Goal: Transaction & Acquisition: Purchase product/service

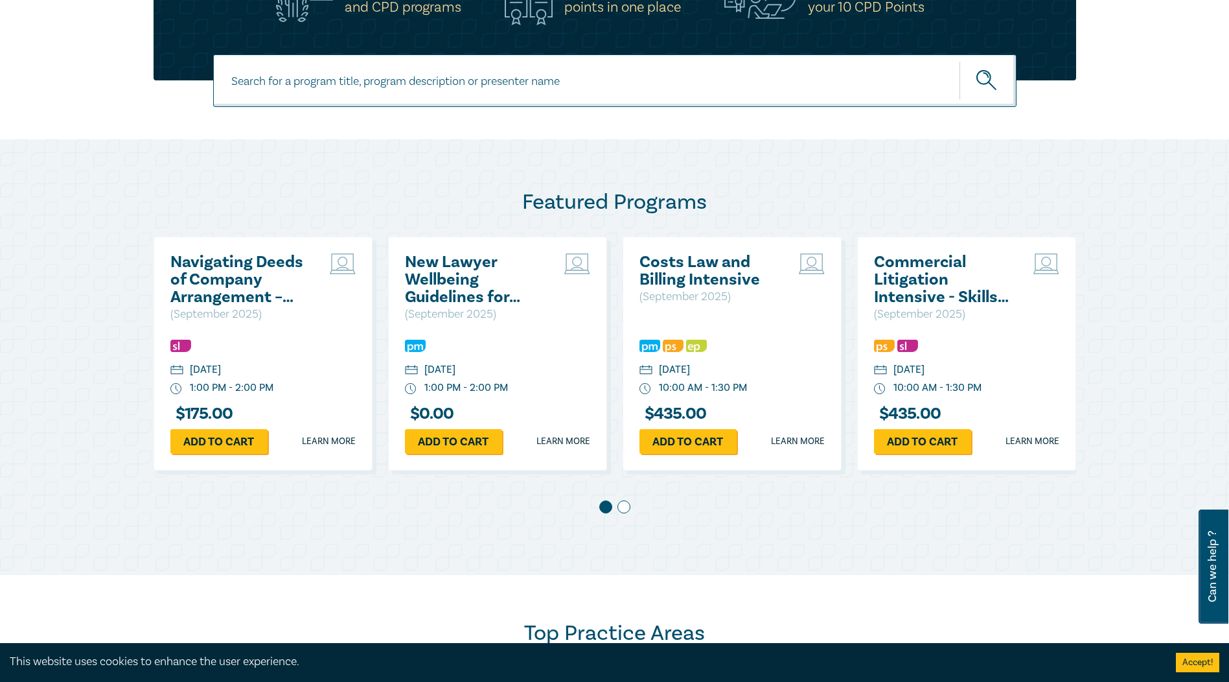
scroll to position [518, 0]
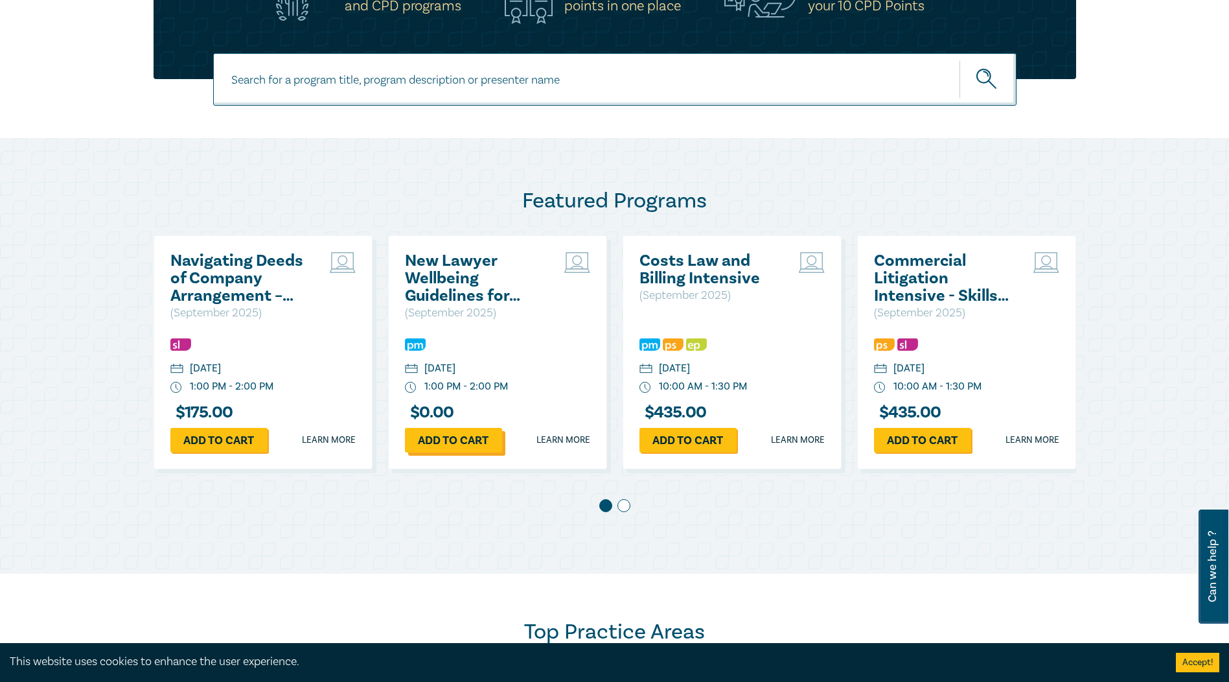
click at [461, 447] on link "Add to cart" at bounding box center [453, 440] width 97 height 25
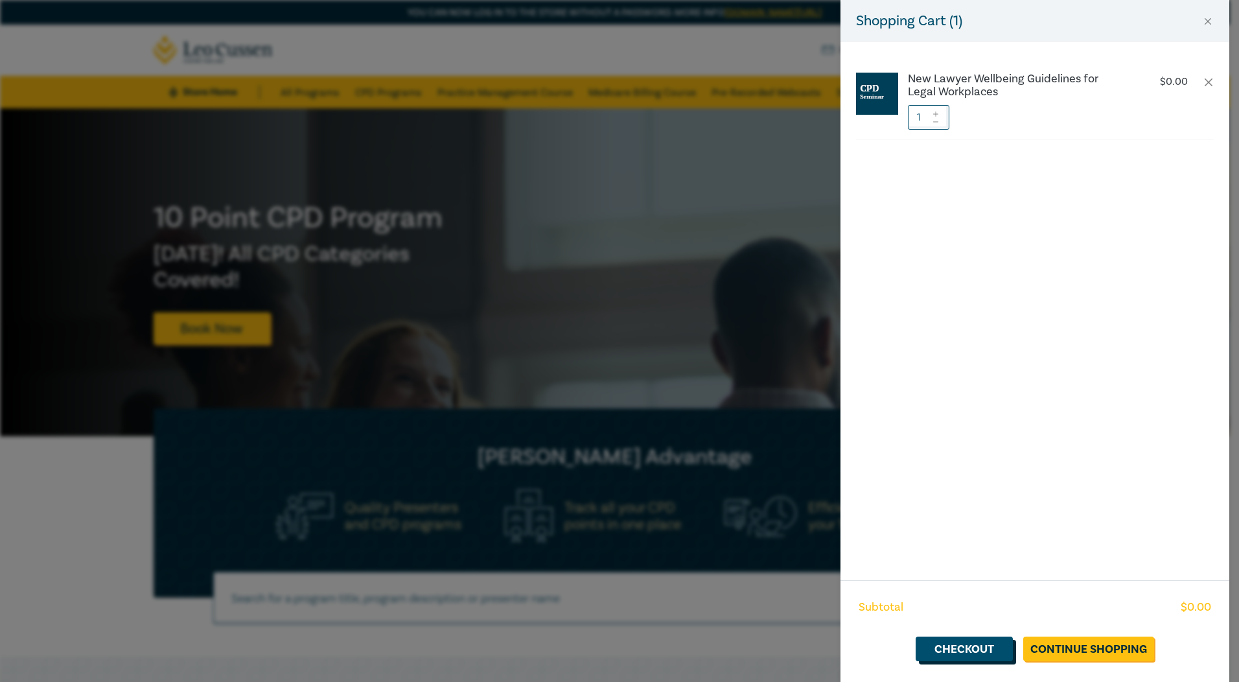
click at [979, 652] on link "Checkout" at bounding box center [963, 648] width 97 height 25
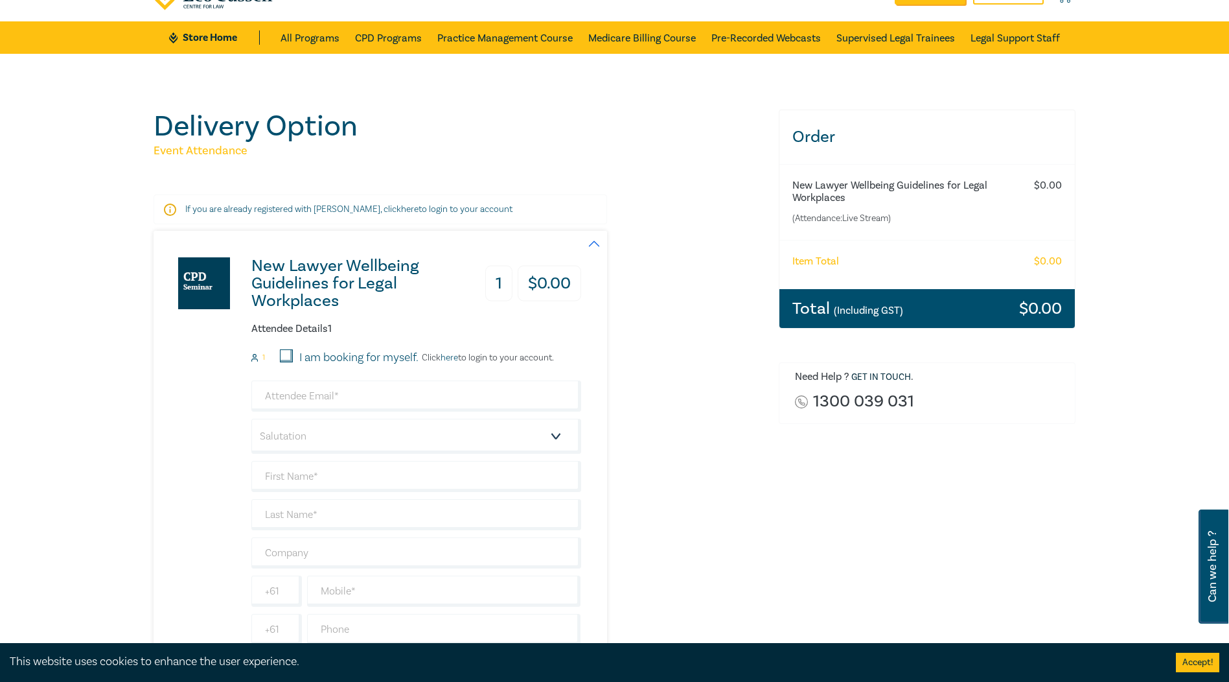
scroll to position [194, 0]
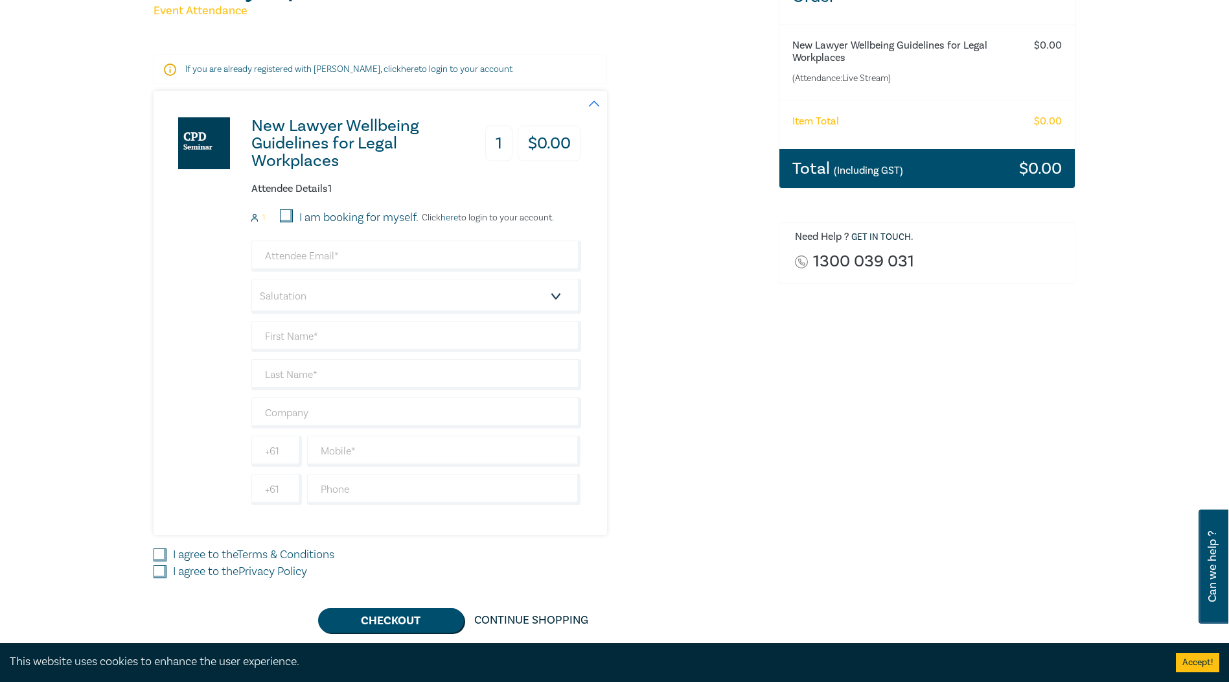
click at [287, 214] on input "I am booking for myself." at bounding box center [286, 215] width 13 height 13
checkbox input "true"
click at [334, 257] on input "email" at bounding box center [416, 255] width 330 height 31
click at [364, 257] on input "email" at bounding box center [416, 255] width 330 height 31
type input "paulmichel.ymlaw@gmail.com"
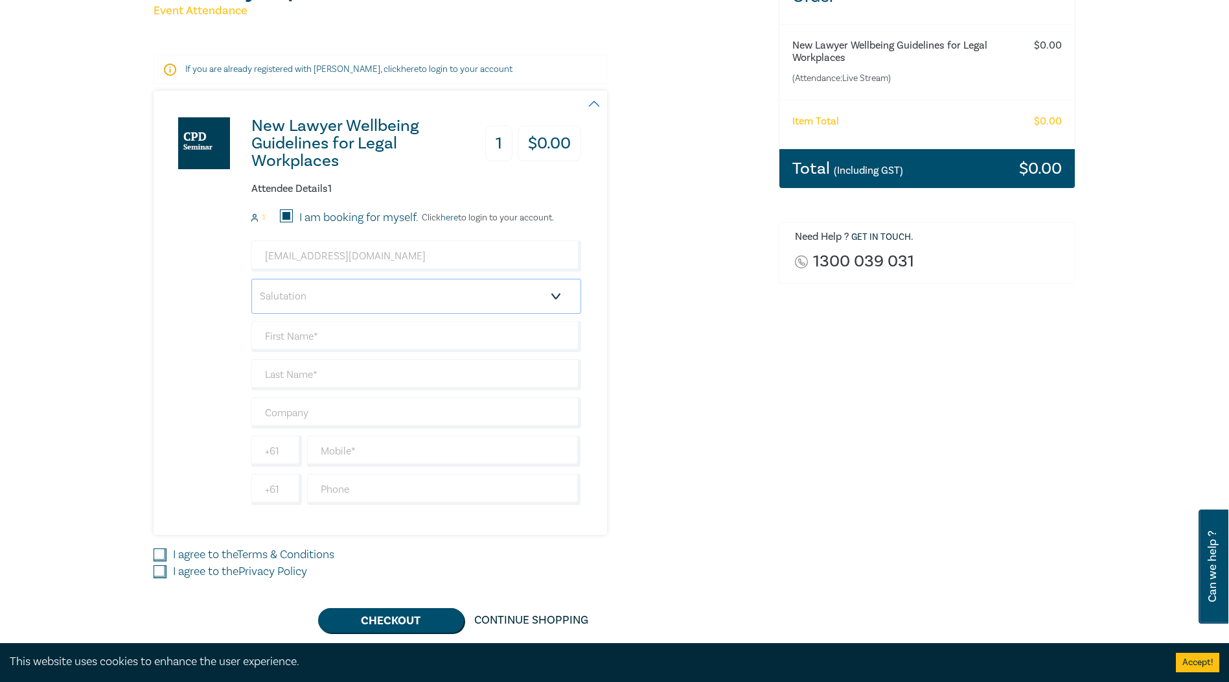
click at [369, 293] on select "Salutation Mr. Mrs. Ms. Miss Dr. Prof. Other" at bounding box center [416, 296] width 330 height 35
select select "Mr."
click at [251, 279] on select "Salutation Mr. Mrs. Ms. Miss Dr. Prof. Other" at bounding box center [416, 296] width 330 height 35
click at [329, 337] on input "text" at bounding box center [416, 336] width 330 height 31
type input "Paul"
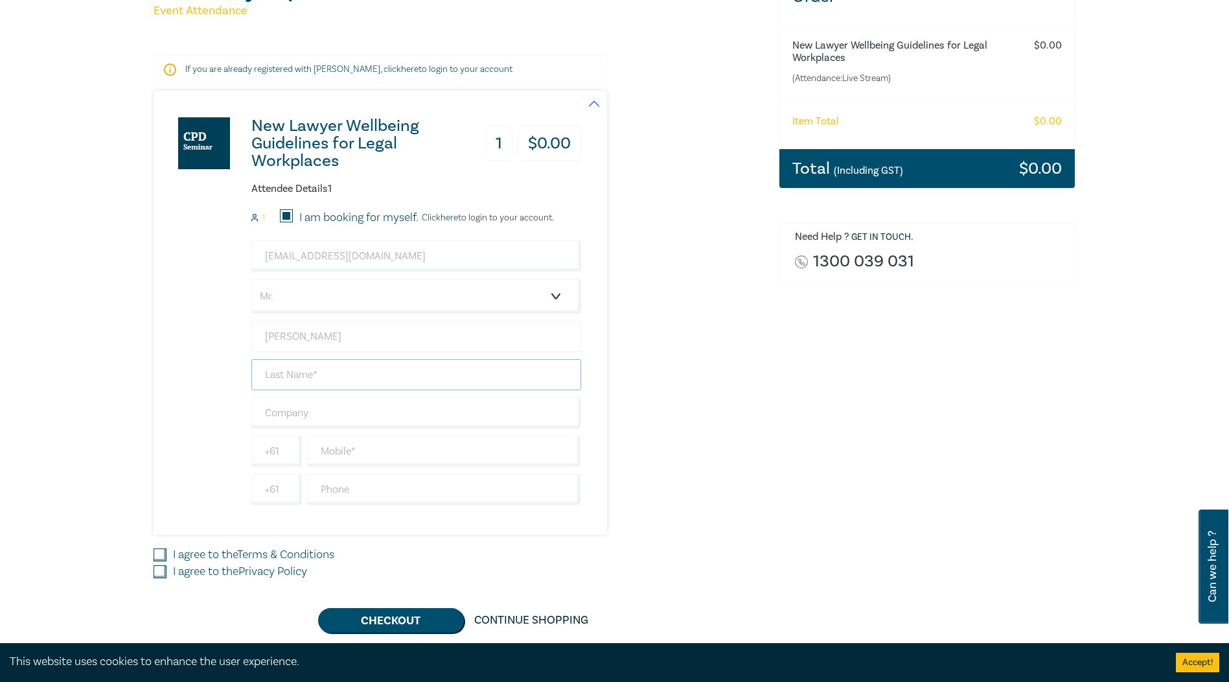
type input "Michel"
click at [274, 412] on input "lL G Yves Michel & Co" at bounding box center [416, 412] width 330 height 31
type input "LG Yves Michel & Co"
click at [365, 453] on input "text" at bounding box center [444, 450] width 274 height 31
type input "0478468933"
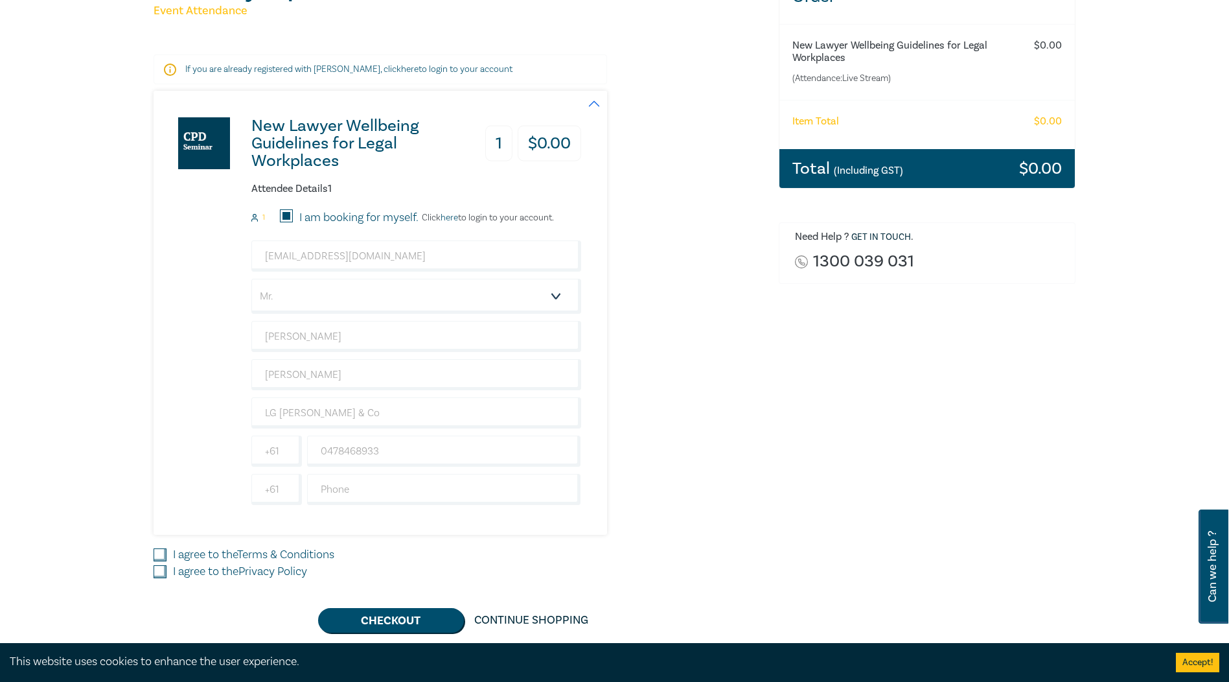
click at [683, 523] on div "New Lawyer Wellbeing Guidelines for Legal Workplaces 1 $ 0.00 Attendee Details …" at bounding box center [459, 313] width 610 height 444
click at [159, 550] on input "I agree to the Terms & Conditions" at bounding box center [160, 554] width 13 height 13
checkbox input "true"
click at [165, 569] on input "I agree to the Privacy Policy" at bounding box center [160, 571] width 13 height 13
checkbox input "true"
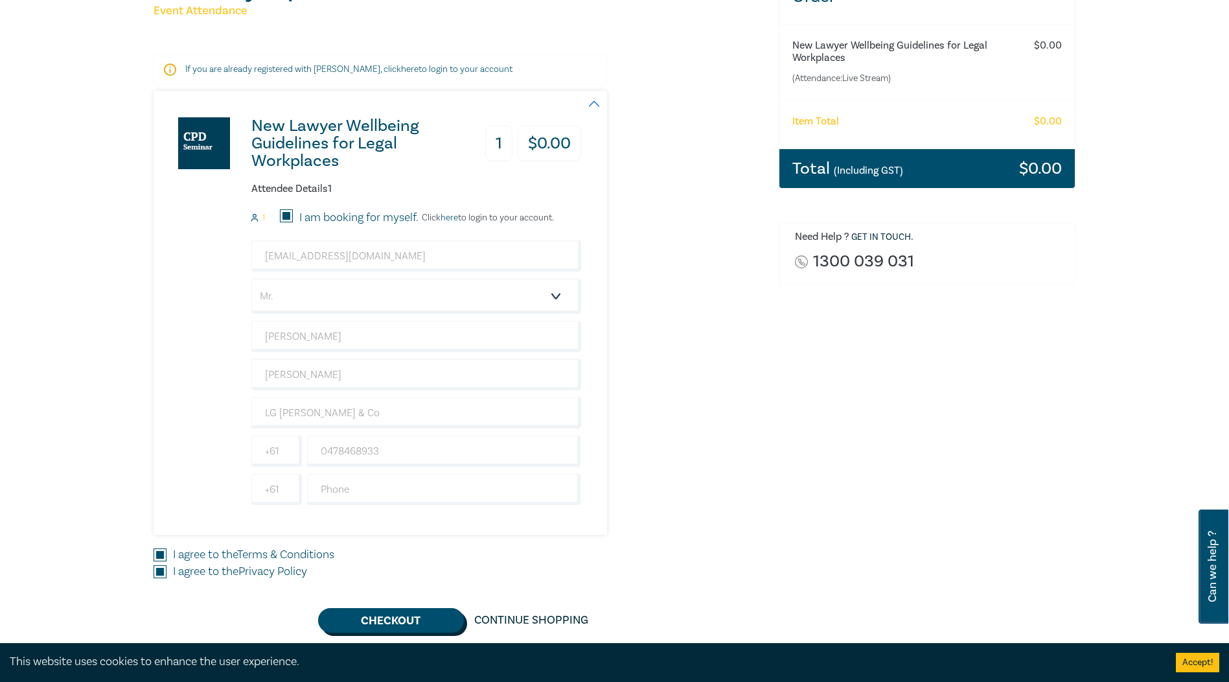
click at [395, 614] on button "Checkout" at bounding box center [391, 620] width 146 height 25
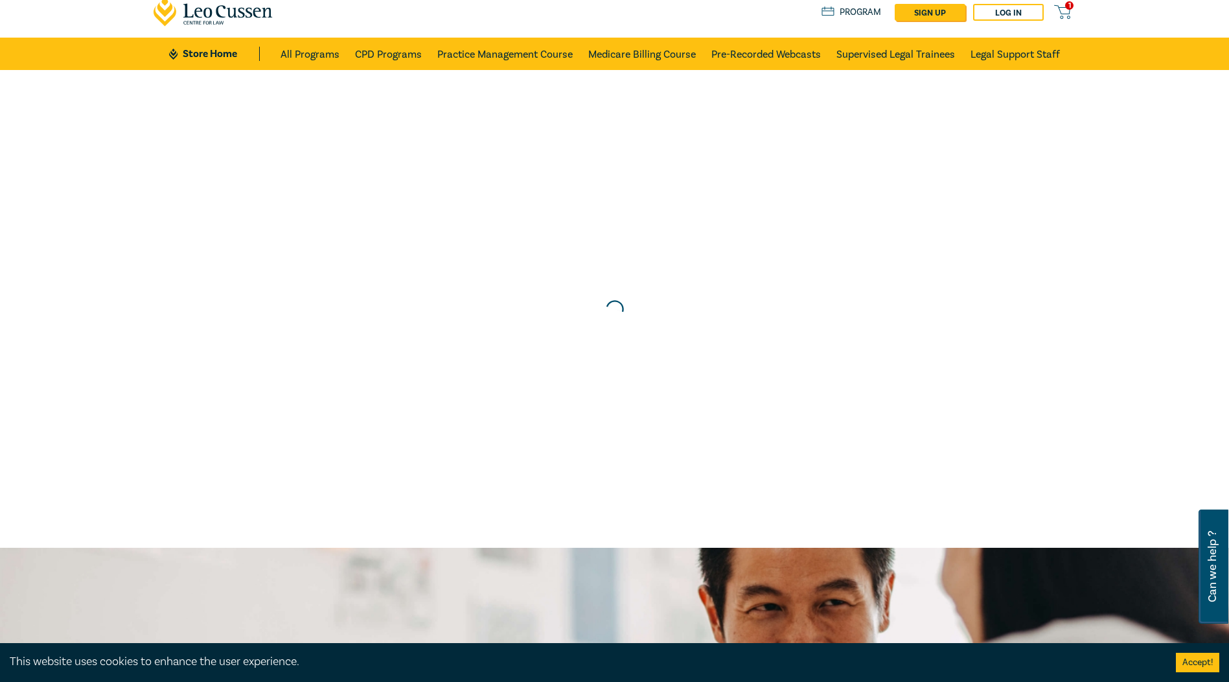
scroll to position [0, 0]
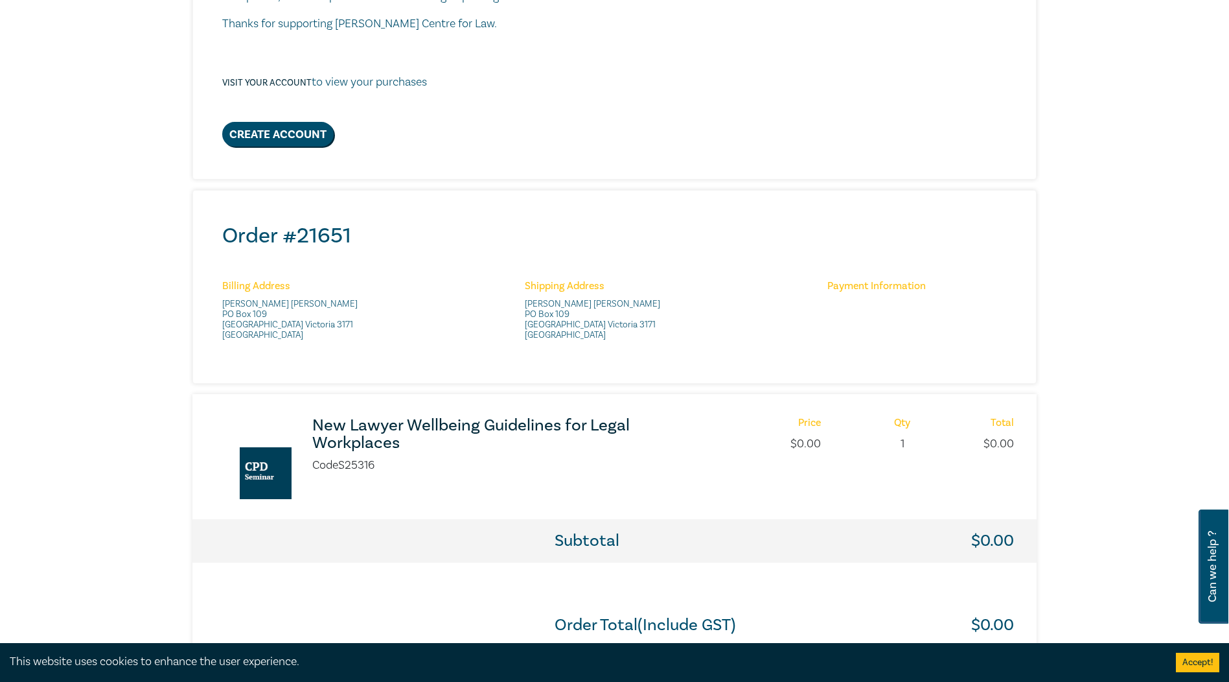
scroll to position [389, 0]
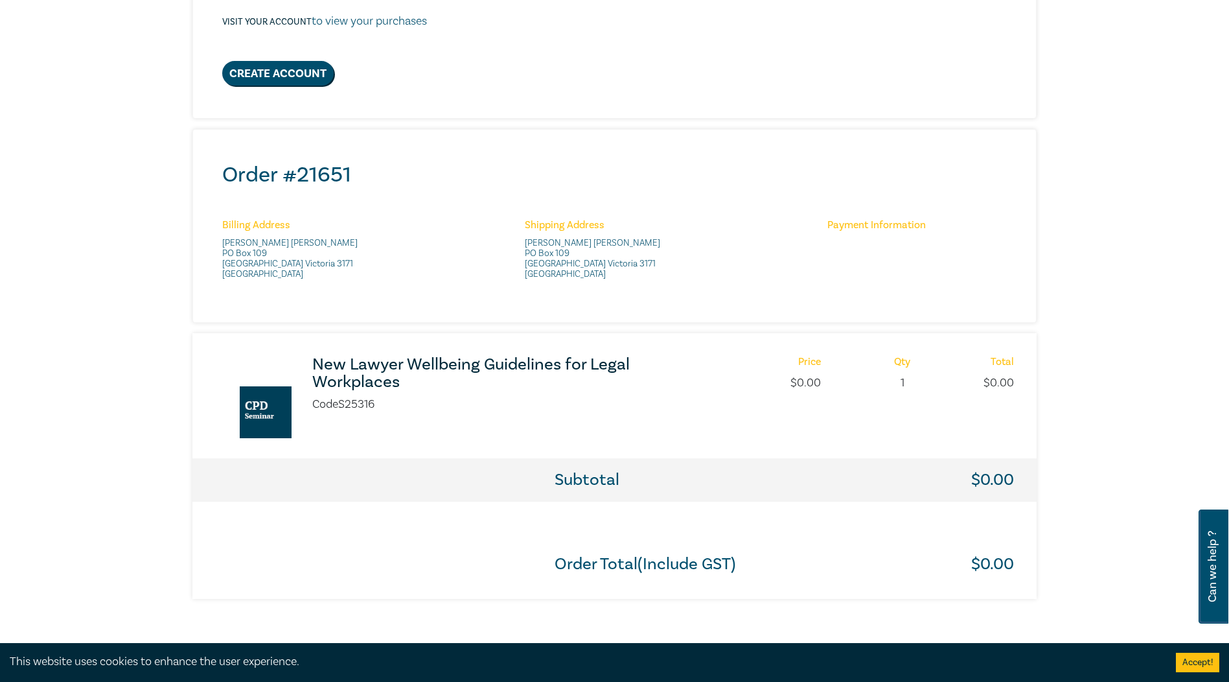
click at [358, 369] on h3 "New Lawyer Wellbeing Guidelines for Legal Workplaces" at bounding box center [483, 373] width 343 height 35
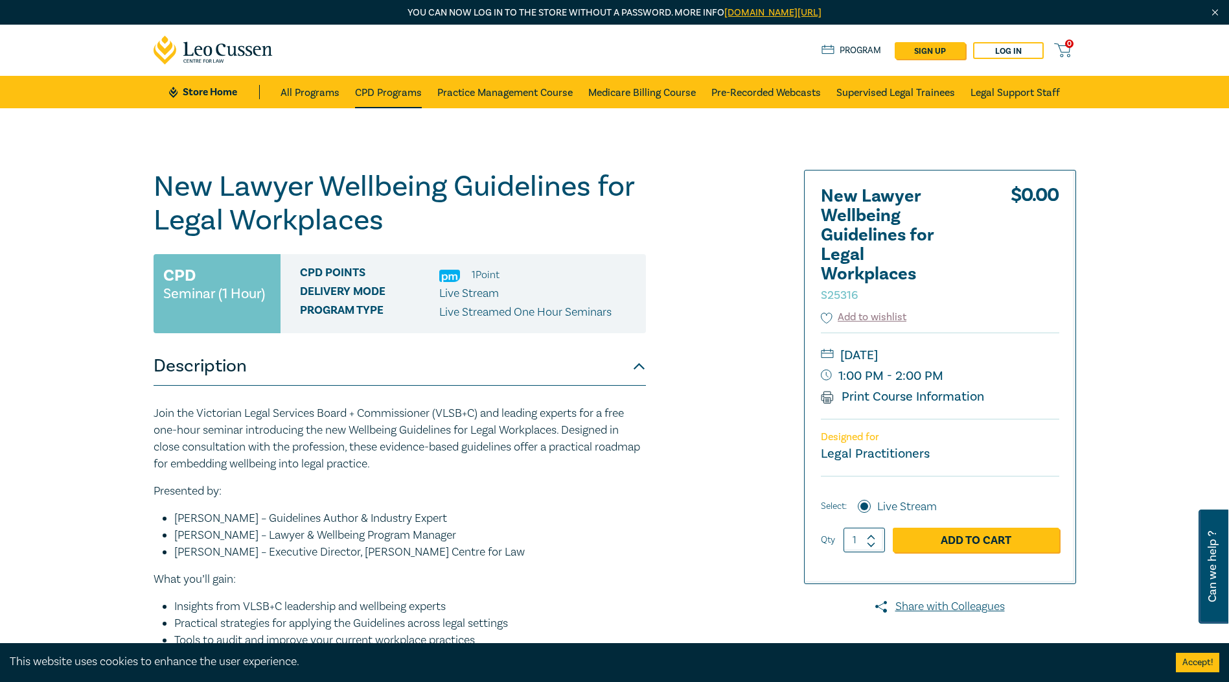
click at [384, 91] on link "CPD Programs" at bounding box center [388, 92] width 67 height 32
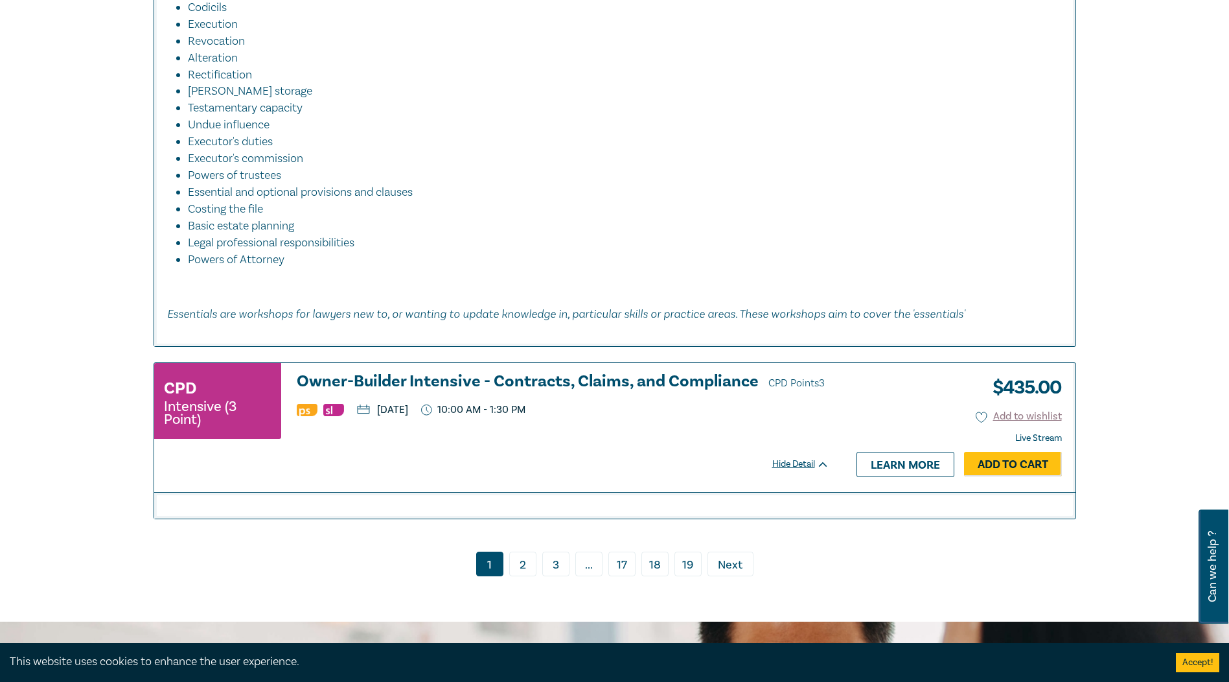
scroll to position [5766, 0]
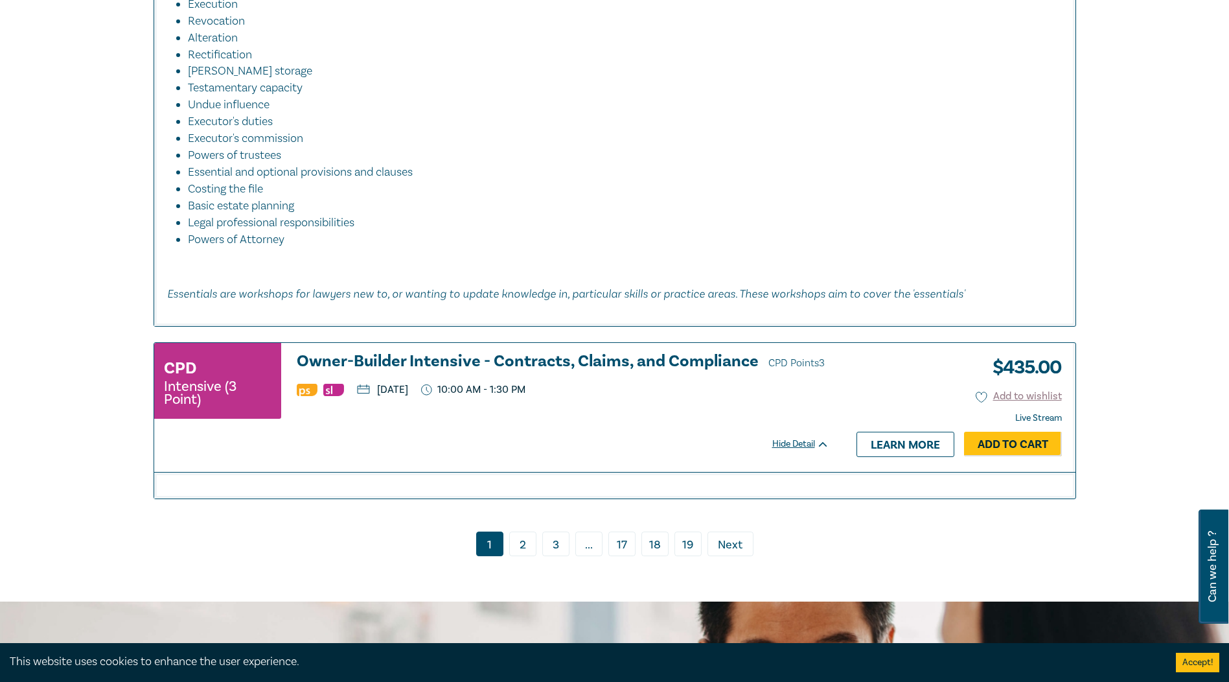
click at [529, 556] on link "2" at bounding box center [522, 543] width 27 height 25
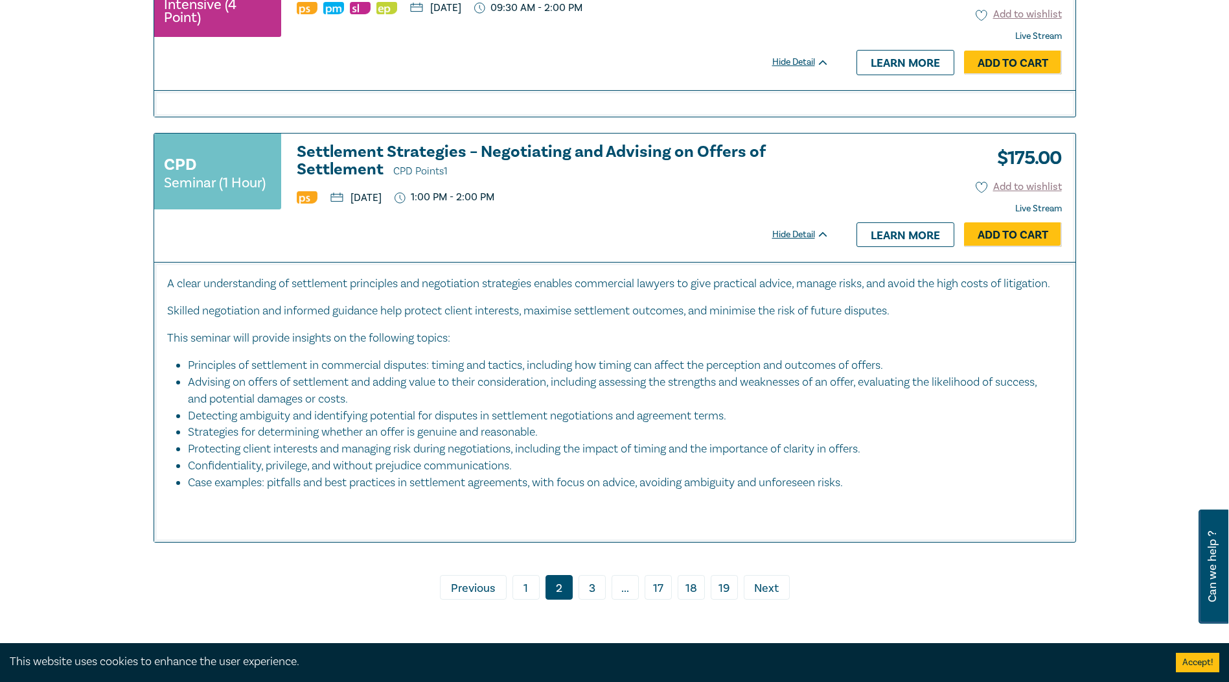
scroll to position [5572, 0]
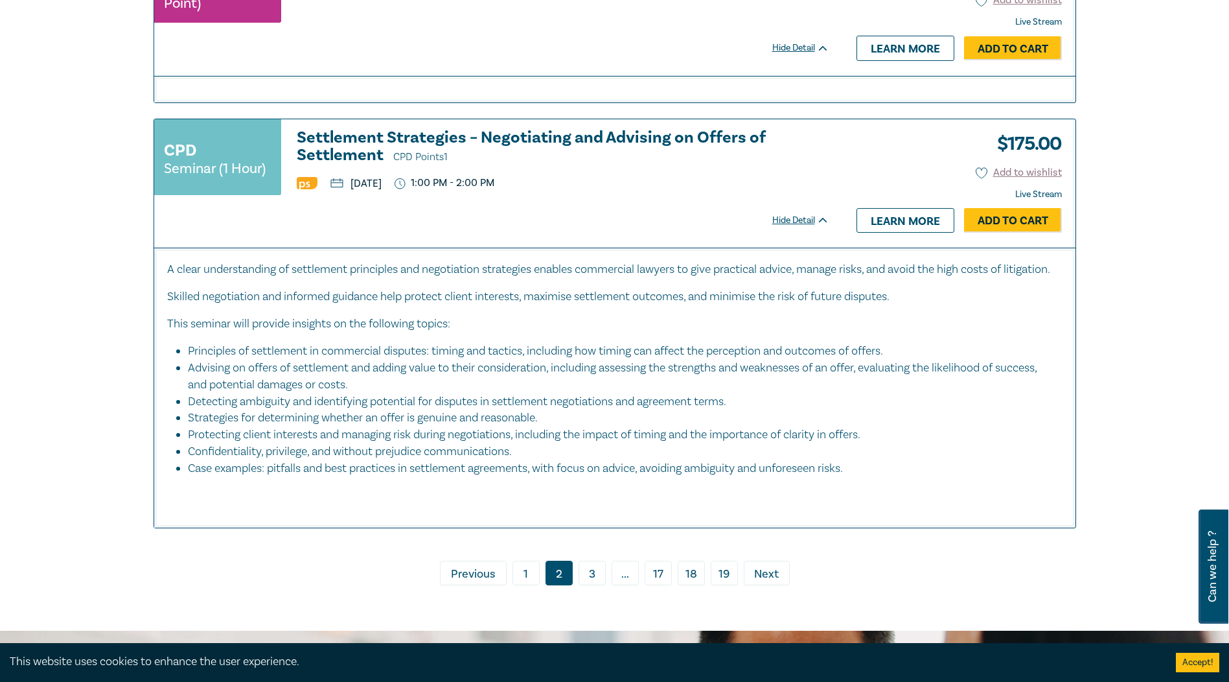
click at [594, 581] on link "3" at bounding box center [592, 572] width 27 height 25
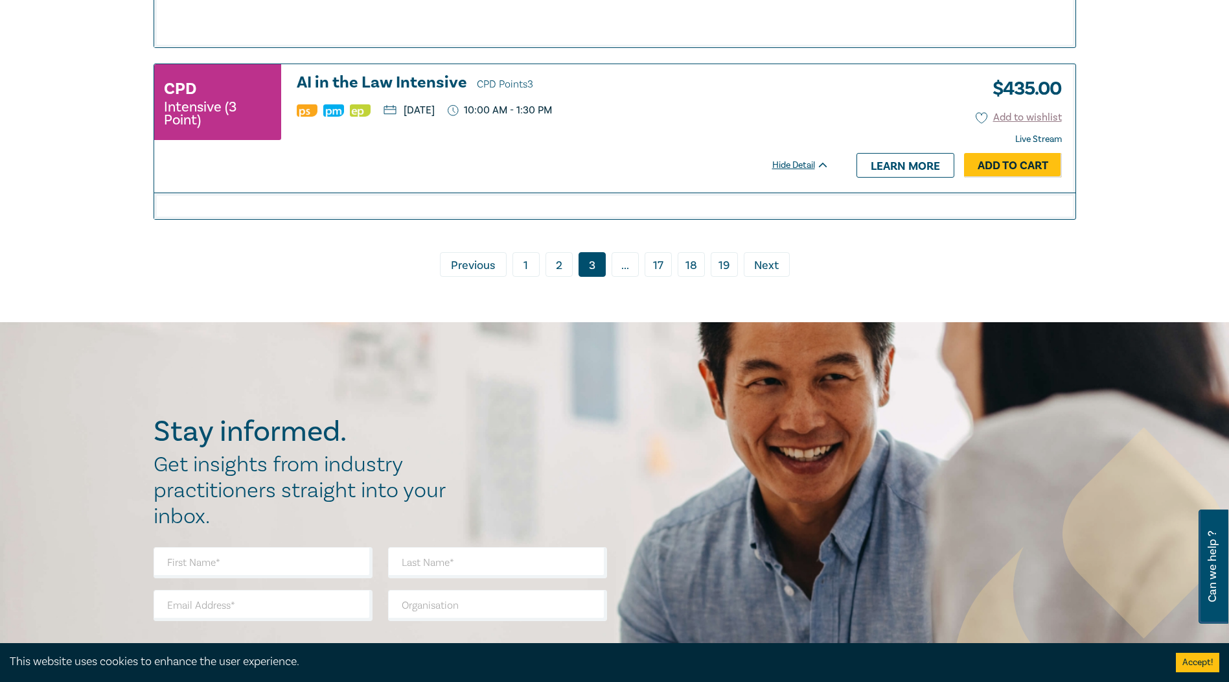
scroll to position [6414, 0]
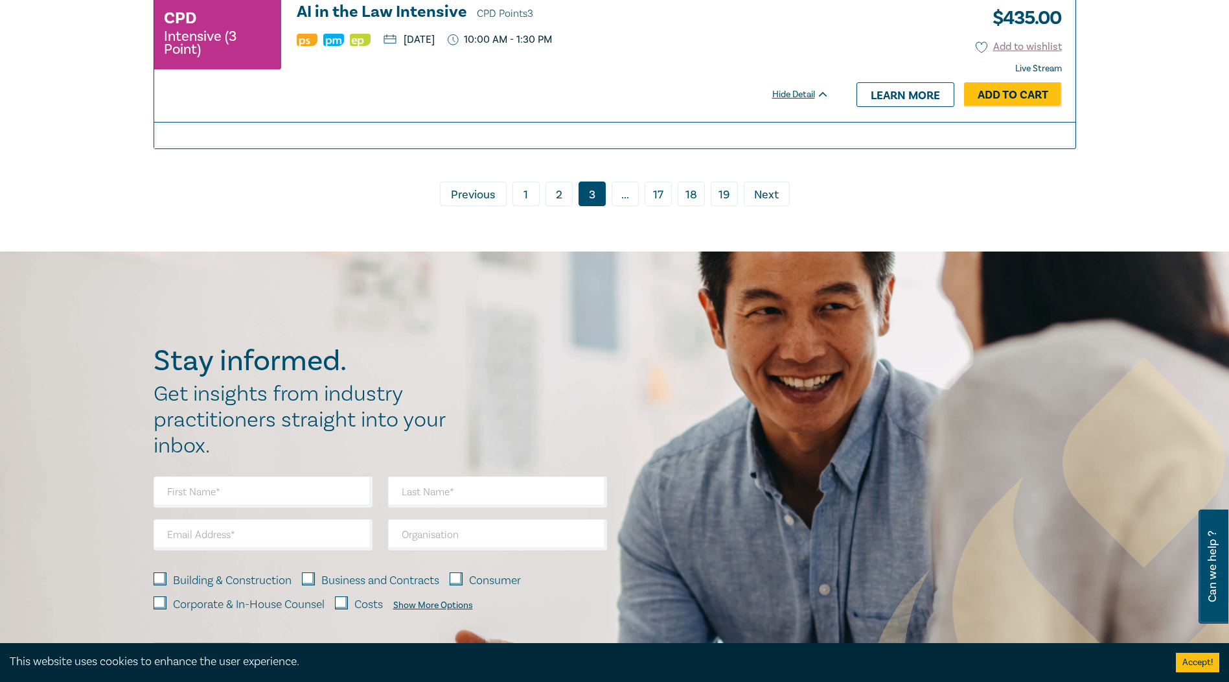
click at [621, 206] on span "..." at bounding box center [625, 193] width 27 height 25
click at [619, 206] on span "..." at bounding box center [625, 193] width 27 height 25
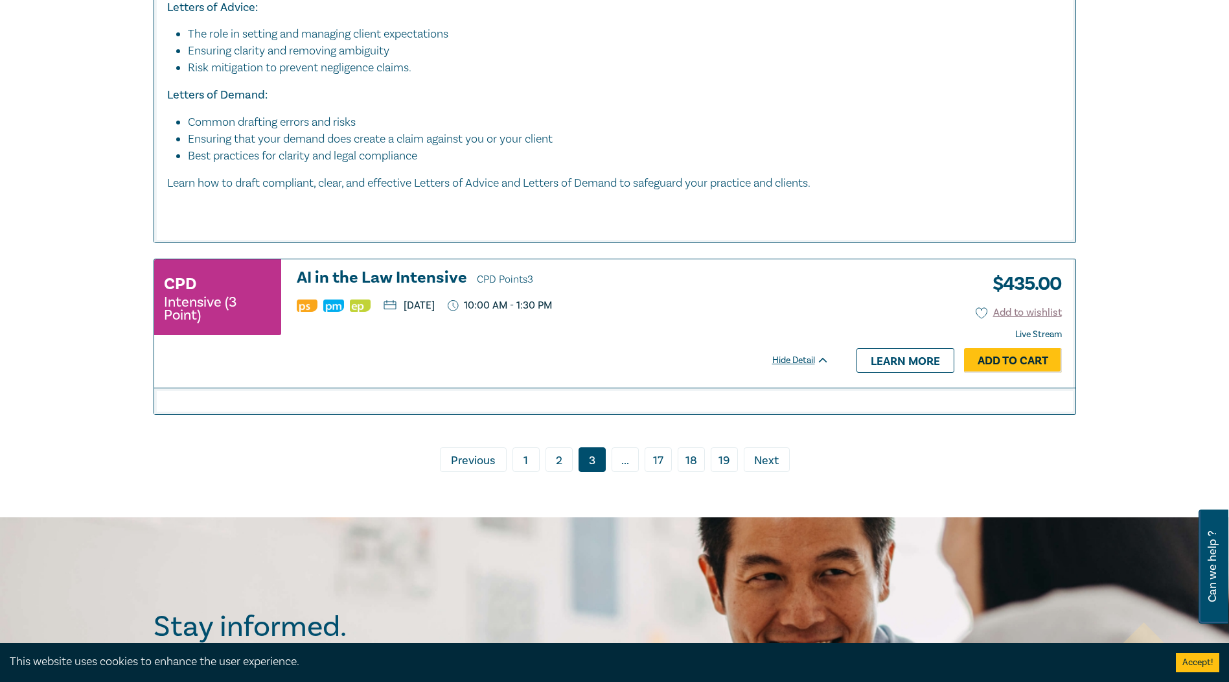
scroll to position [6349, 0]
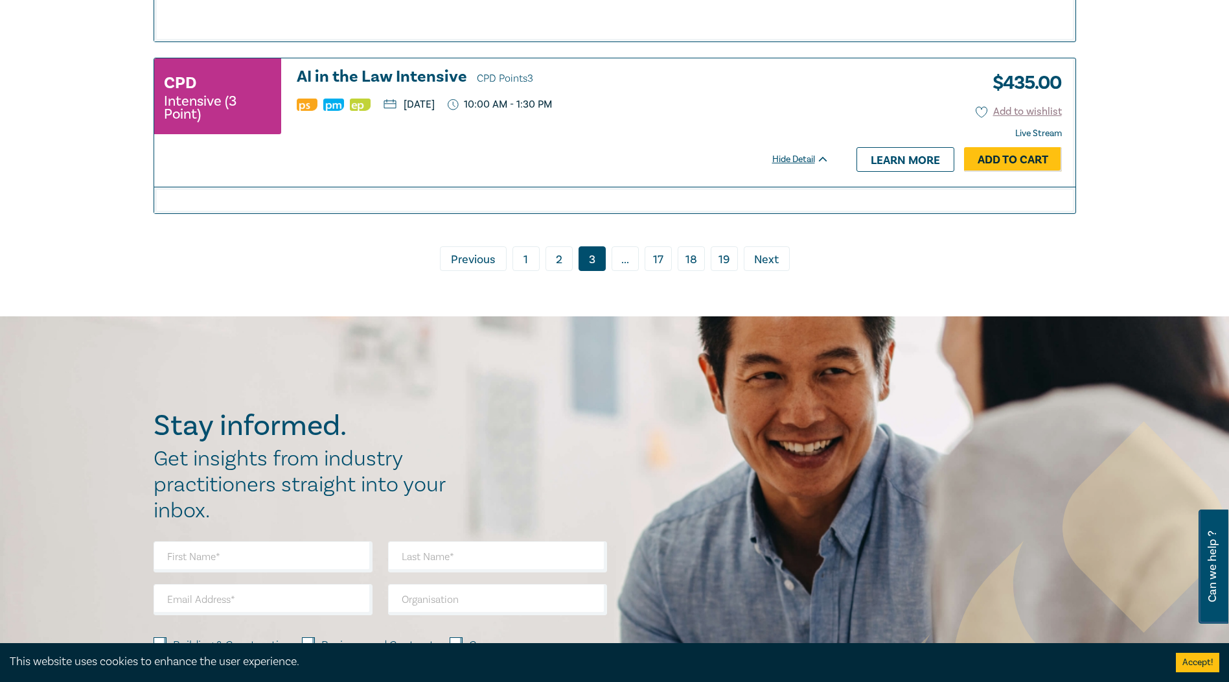
click at [767, 268] on span "Next" at bounding box center [766, 259] width 25 height 17
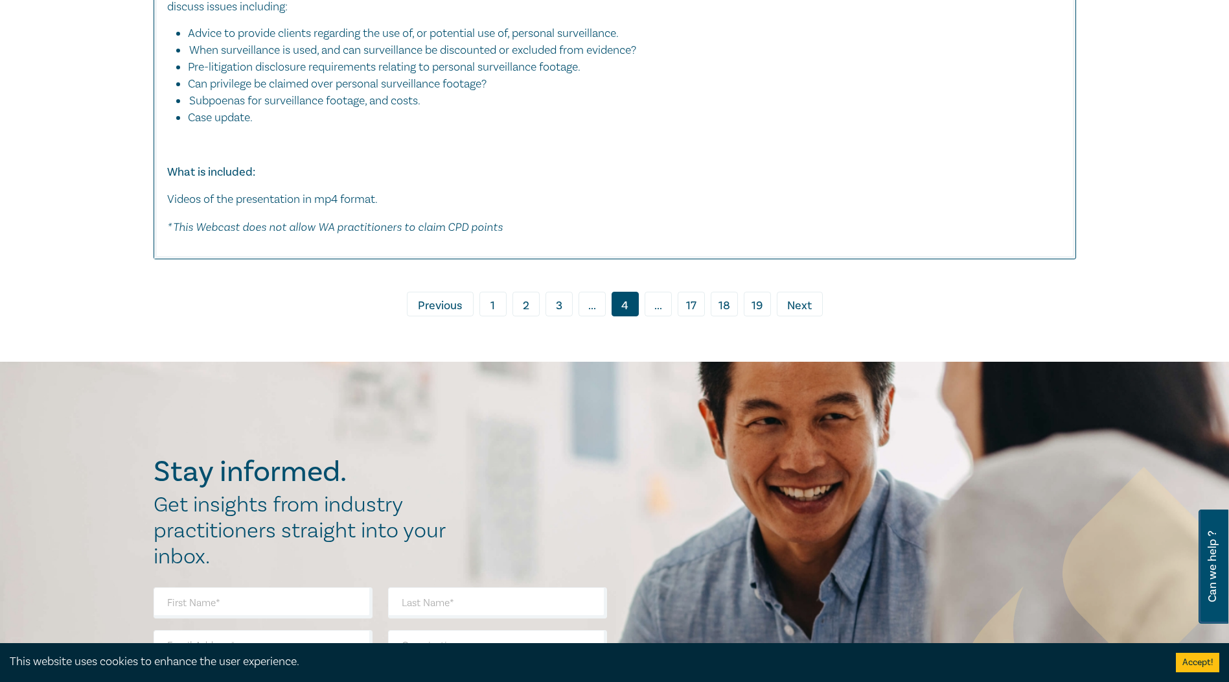
scroll to position [5766, 0]
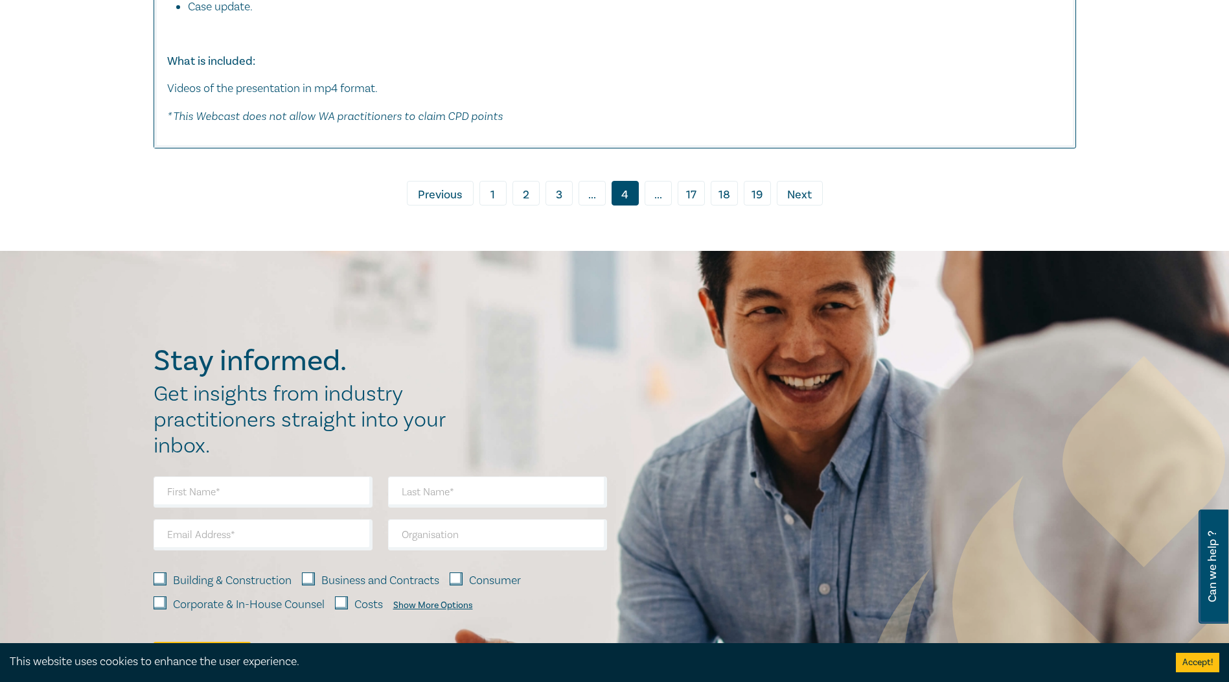
click at [804, 195] on span "Next" at bounding box center [799, 195] width 25 height 17
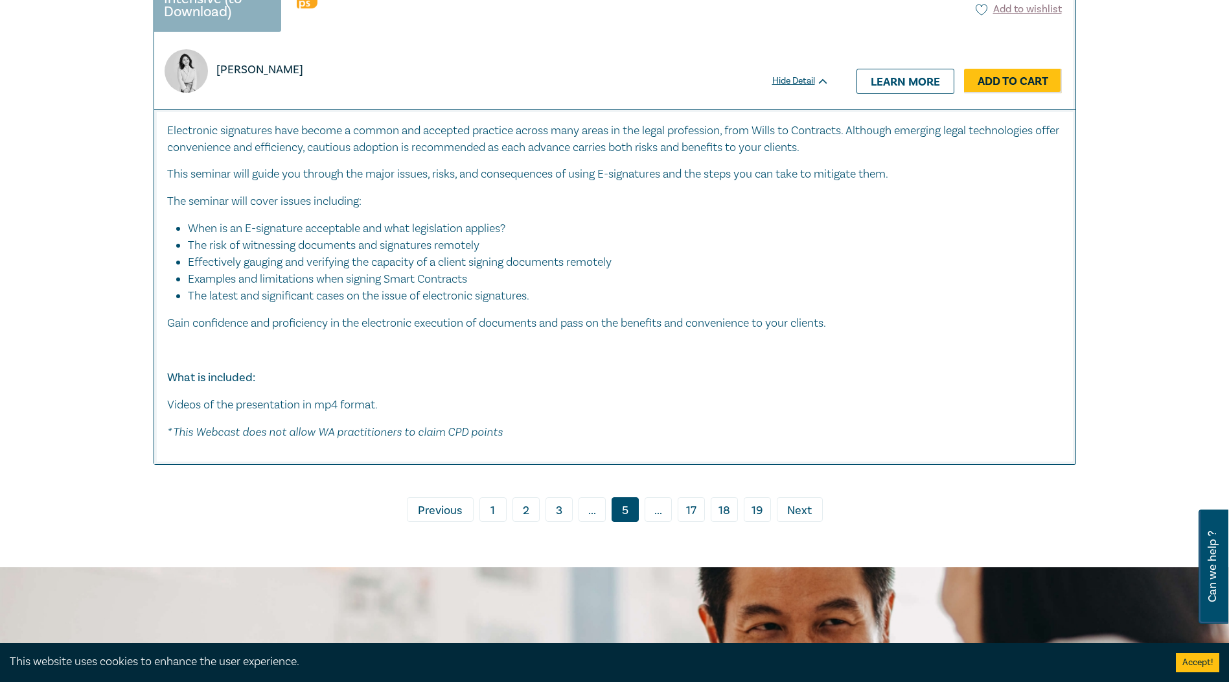
scroll to position [6673, 0]
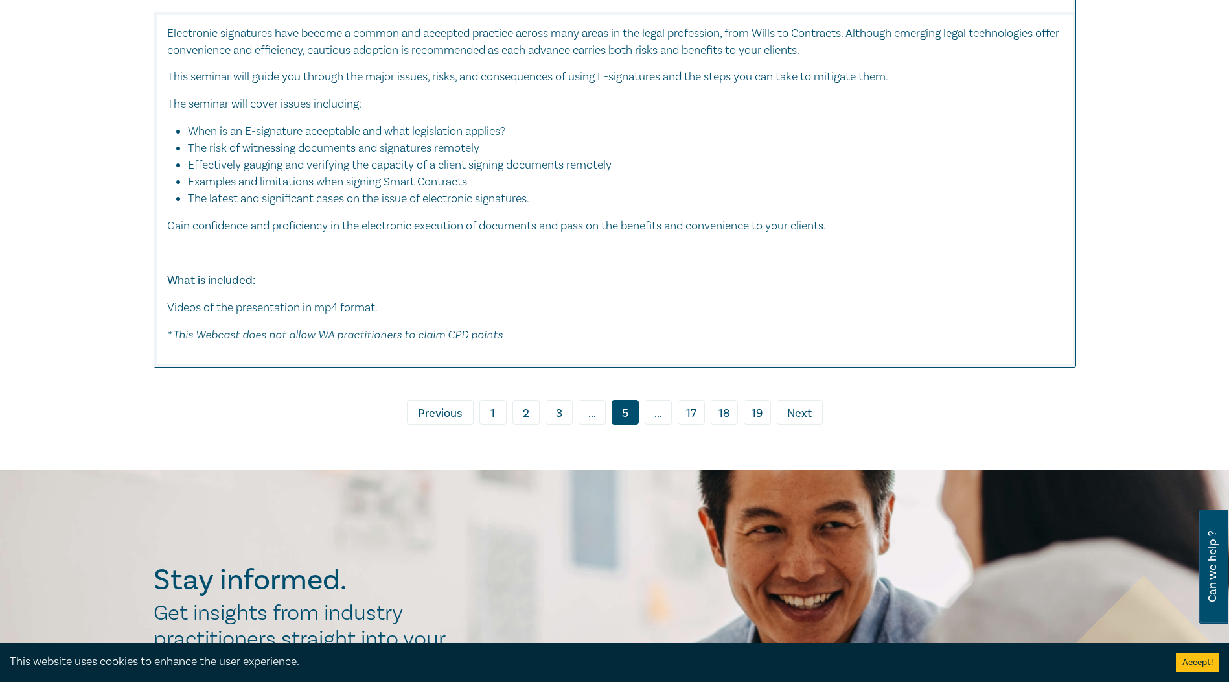
click at [803, 422] on span "Next" at bounding box center [799, 413] width 25 height 17
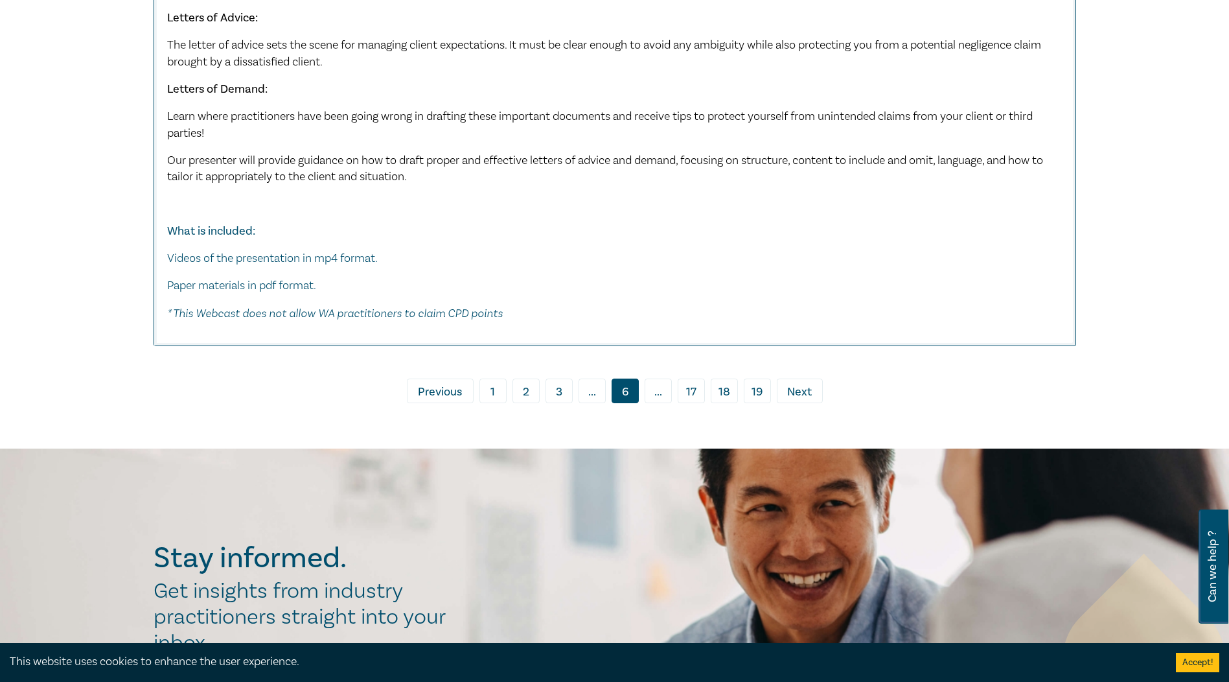
scroll to position [6025, 0]
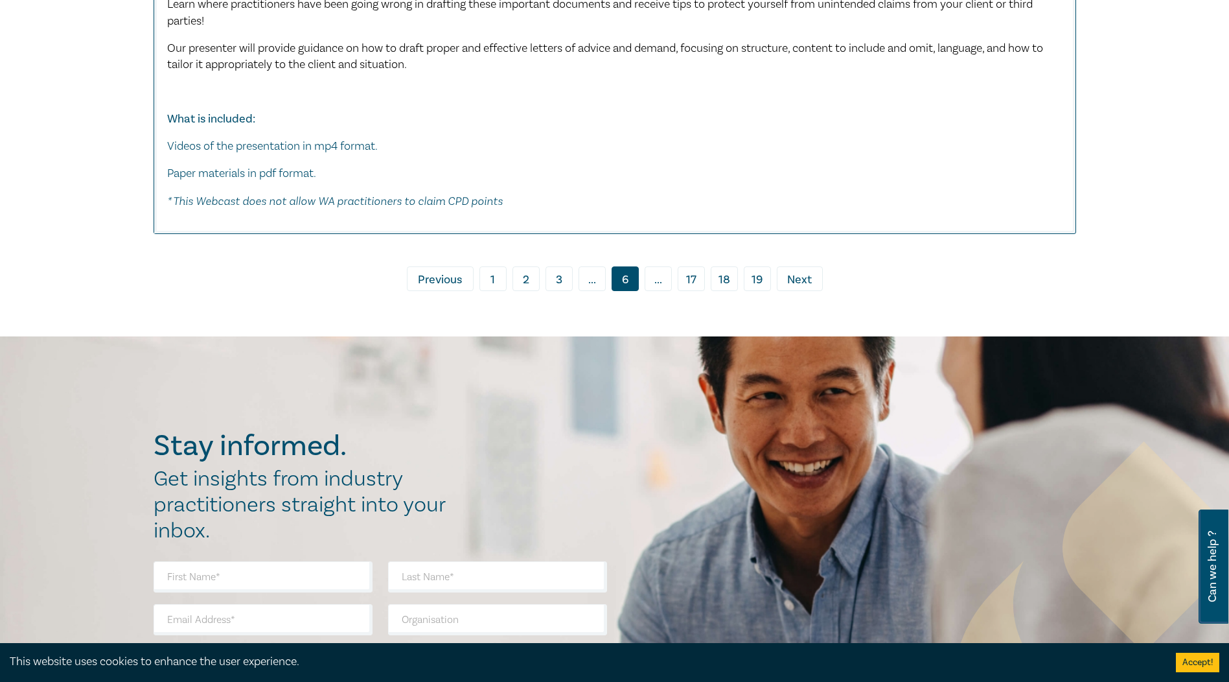
click at [792, 275] on span "Next" at bounding box center [799, 279] width 25 height 17
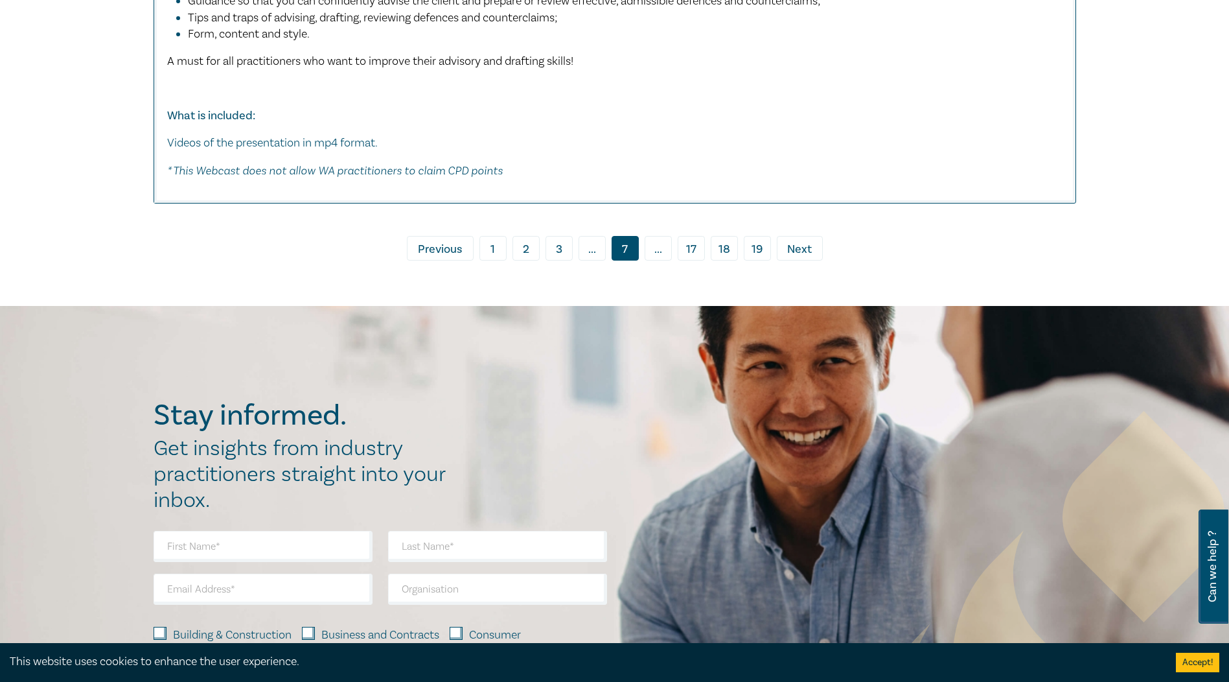
scroll to position [8034, 0]
click at [814, 259] on link "› Next" at bounding box center [800, 247] width 46 height 25
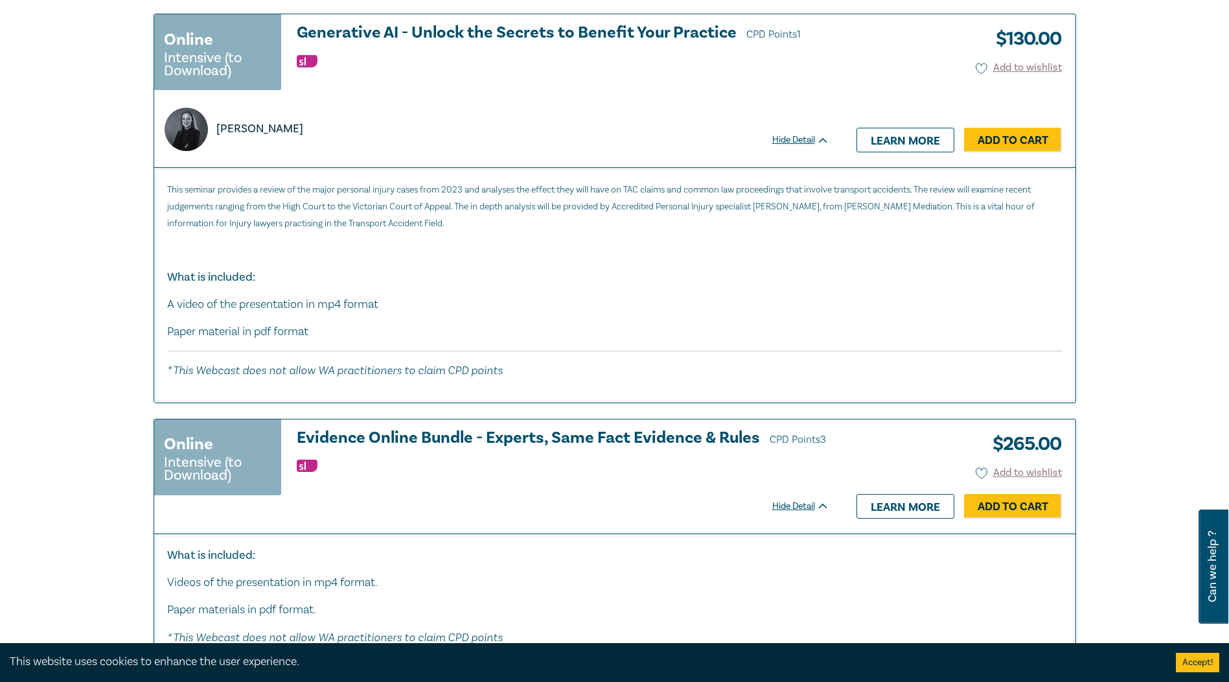
scroll to position [6349, 0]
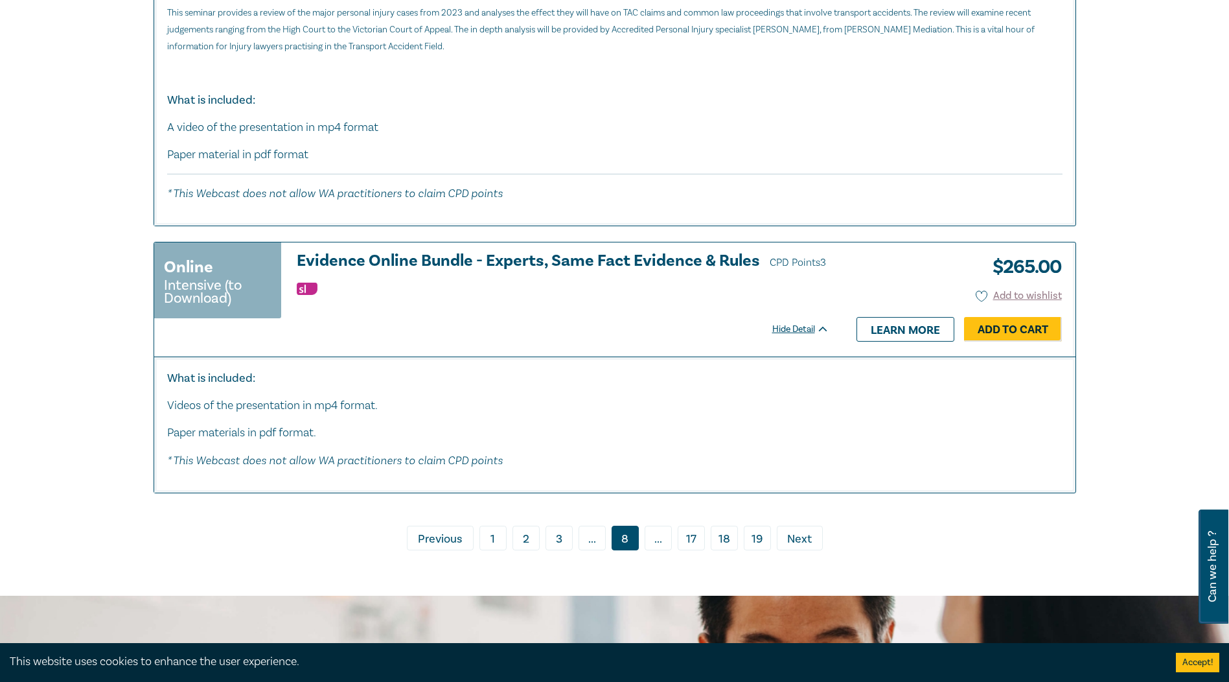
click at [801, 538] on span "Next" at bounding box center [799, 539] width 25 height 17
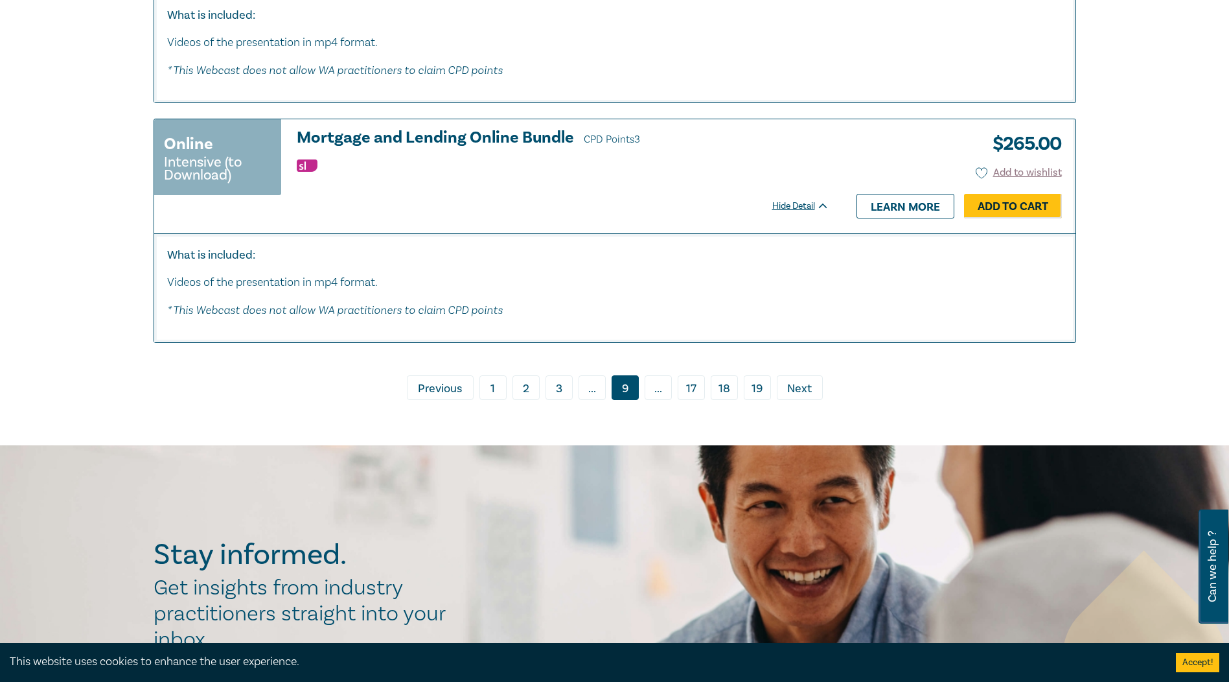
scroll to position [5766, 0]
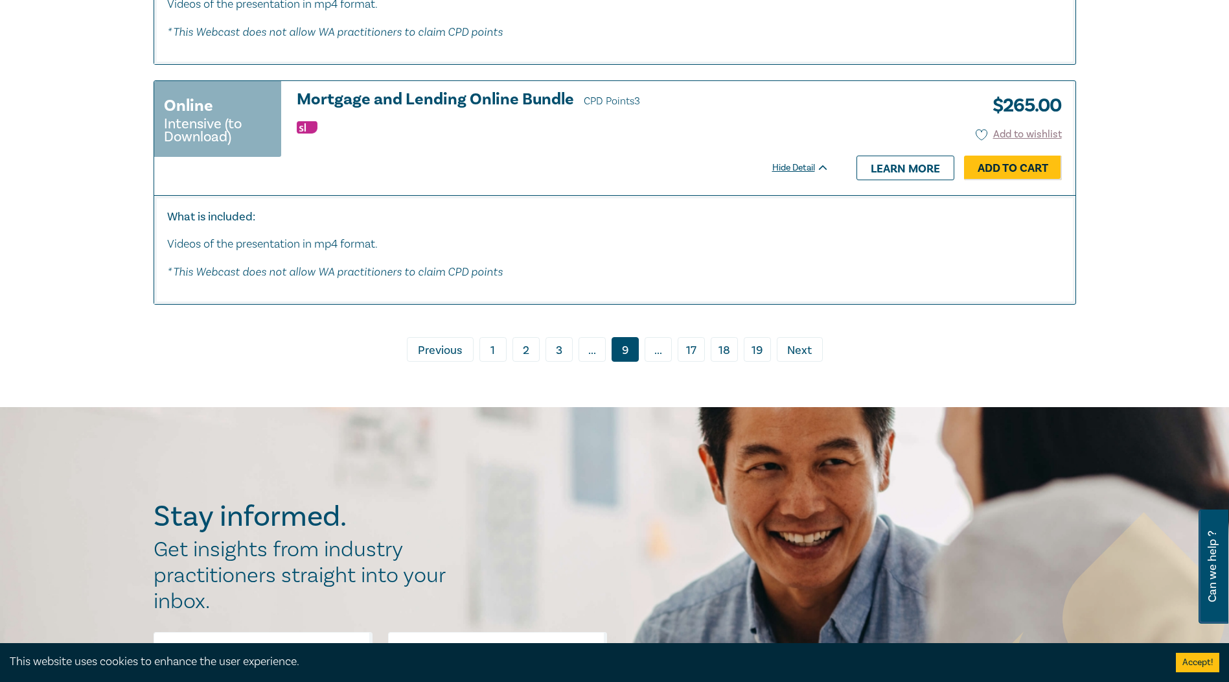
click at [806, 349] on span "Next" at bounding box center [799, 350] width 25 height 17
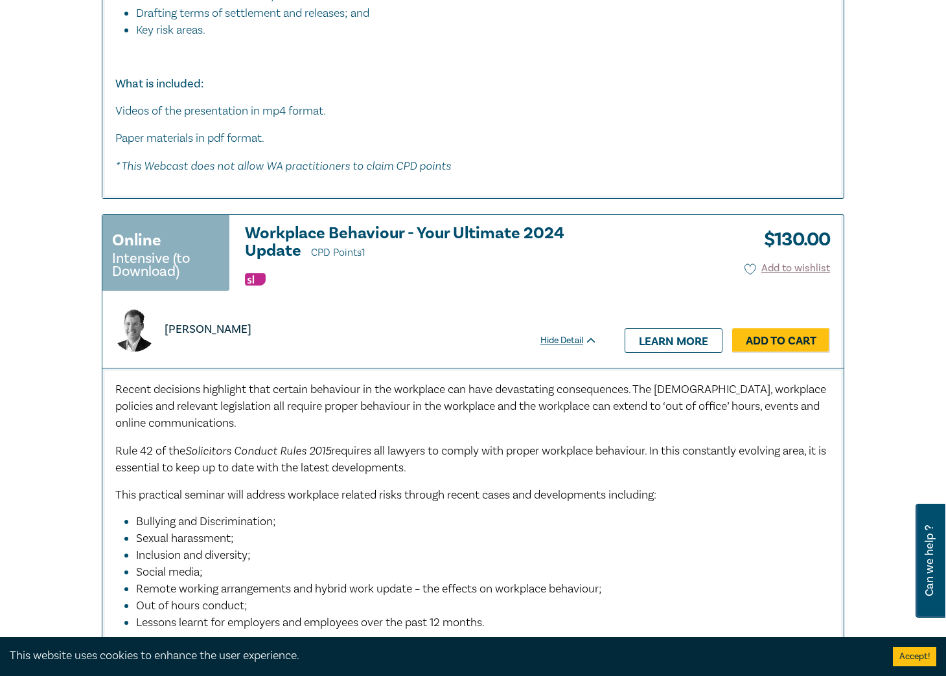
scroll to position [5442, 0]
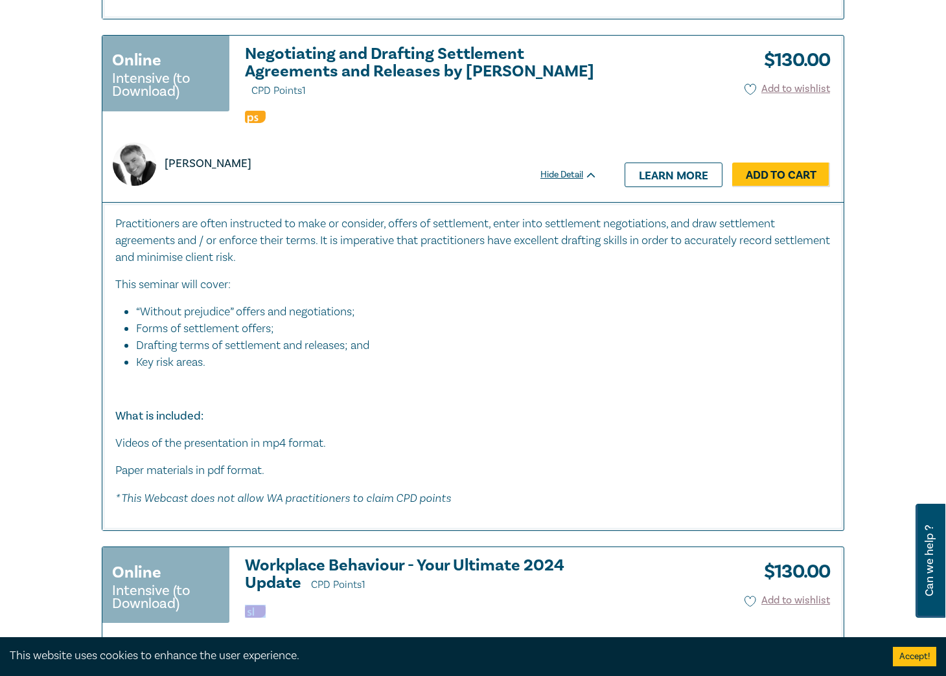
click at [569, 547] on div "Online Intensive (to Download) Workplace Behaviour - Your Ultimate 2024 Update …" at bounding box center [356, 623] width 508 height 153
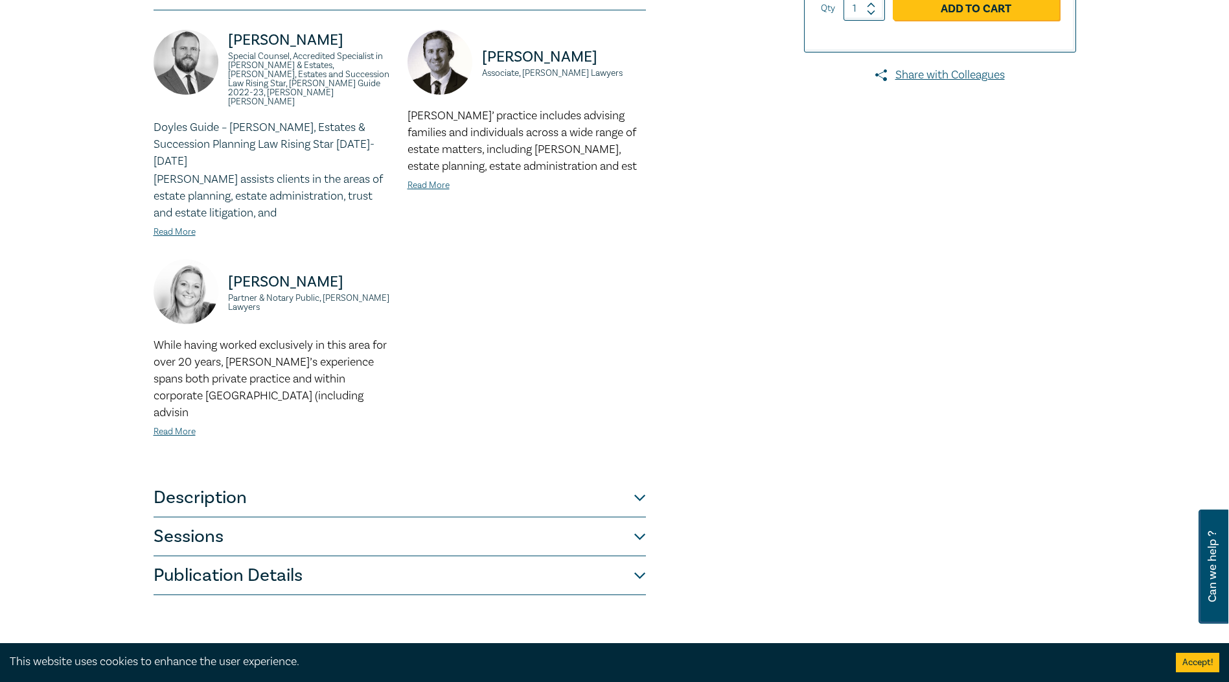
scroll to position [389, 0]
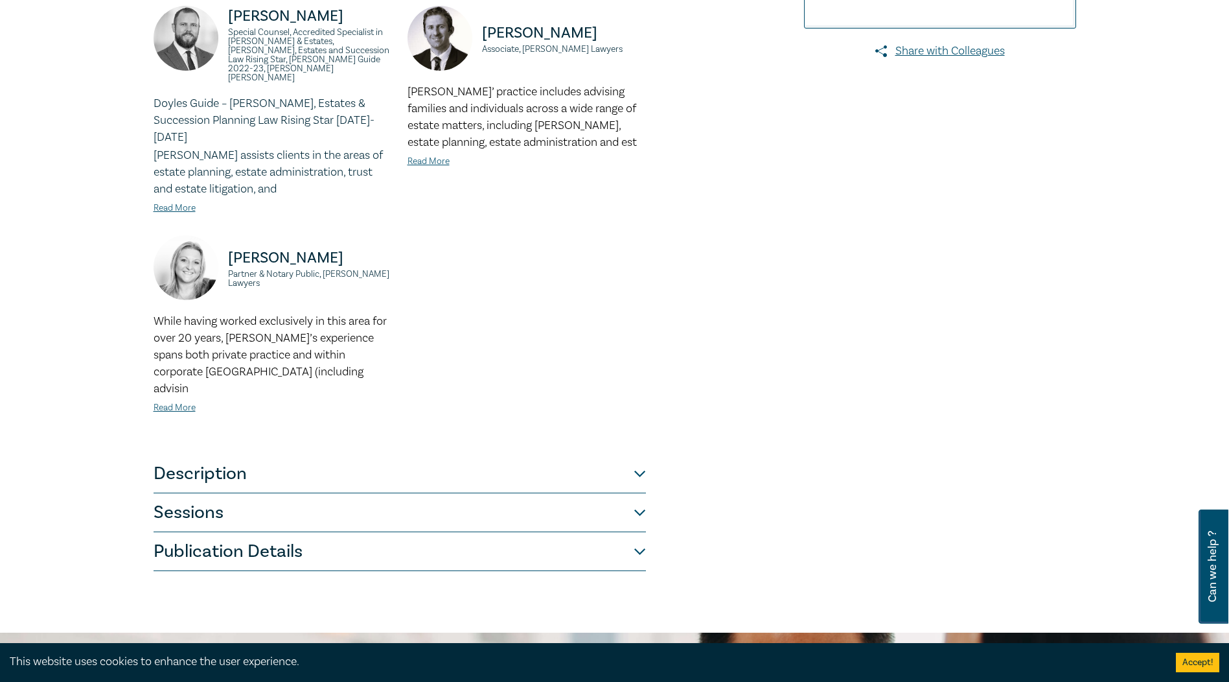
click at [475, 454] on button "Description" at bounding box center [400, 473] width 492 height 39
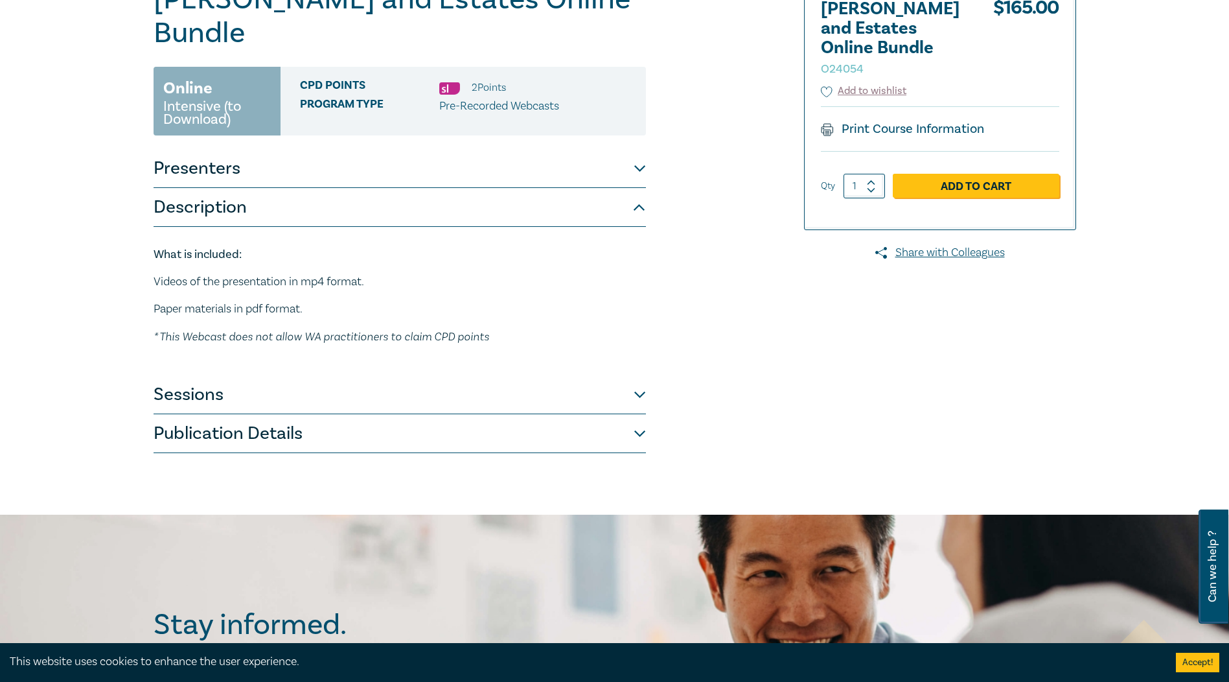
scroll to position [194, 0]
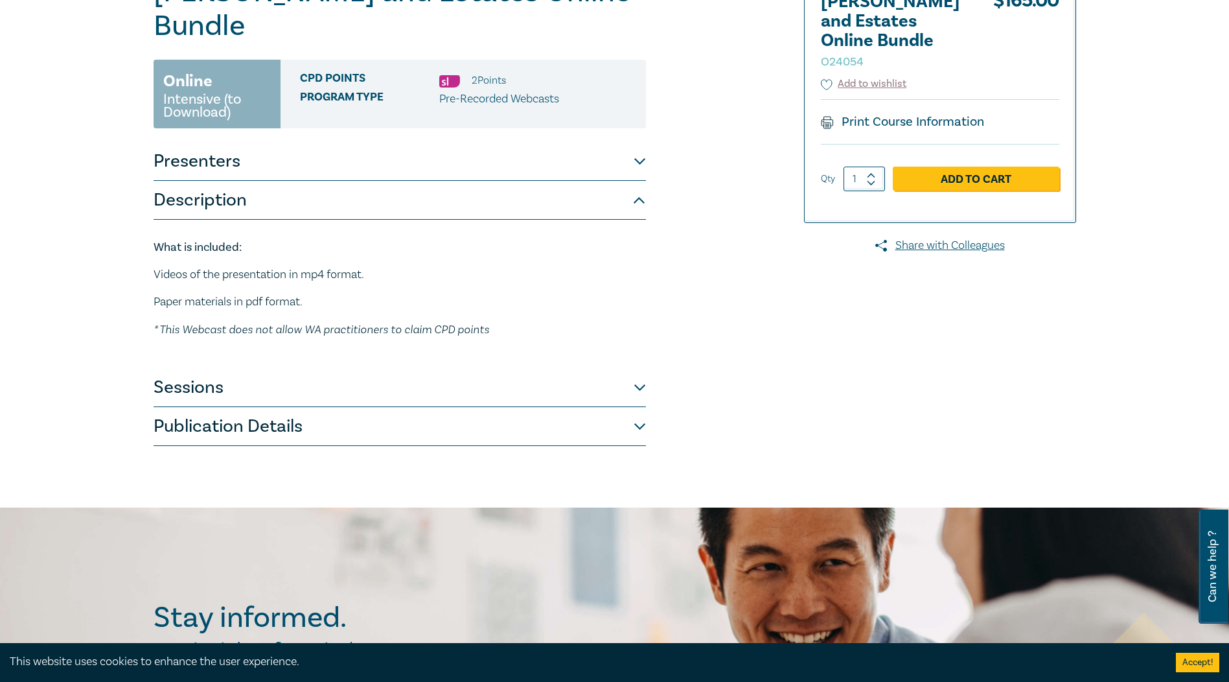
click at [511, 368] on button "Sessions" at bounding box center [400, 387] width 492 height 39
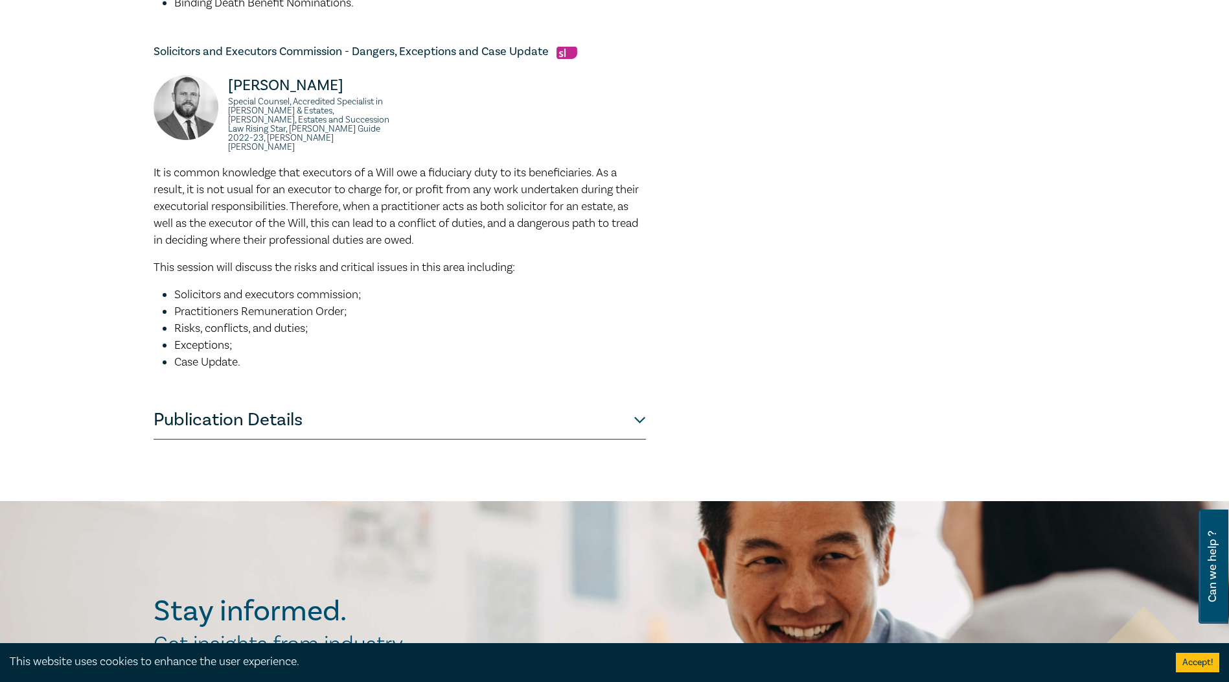
scroll to position [842, 0]
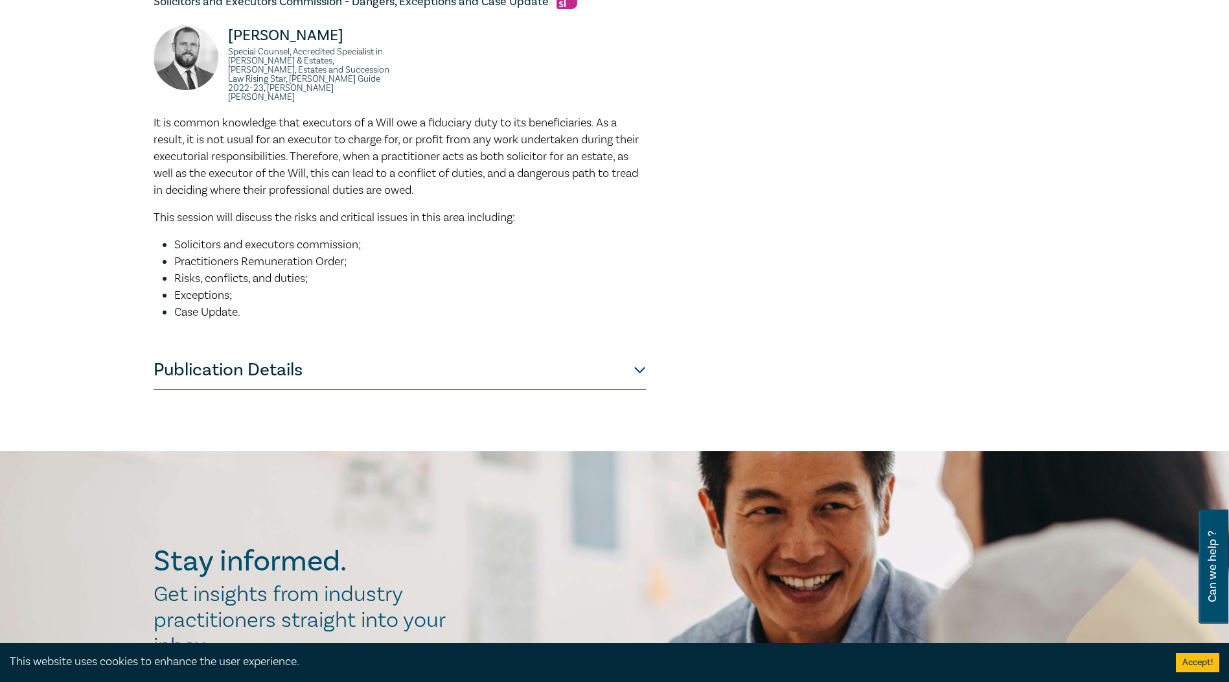
click at [498, 351] on button "Publication Details" at bounding box center [400, 370] width 492 height 39
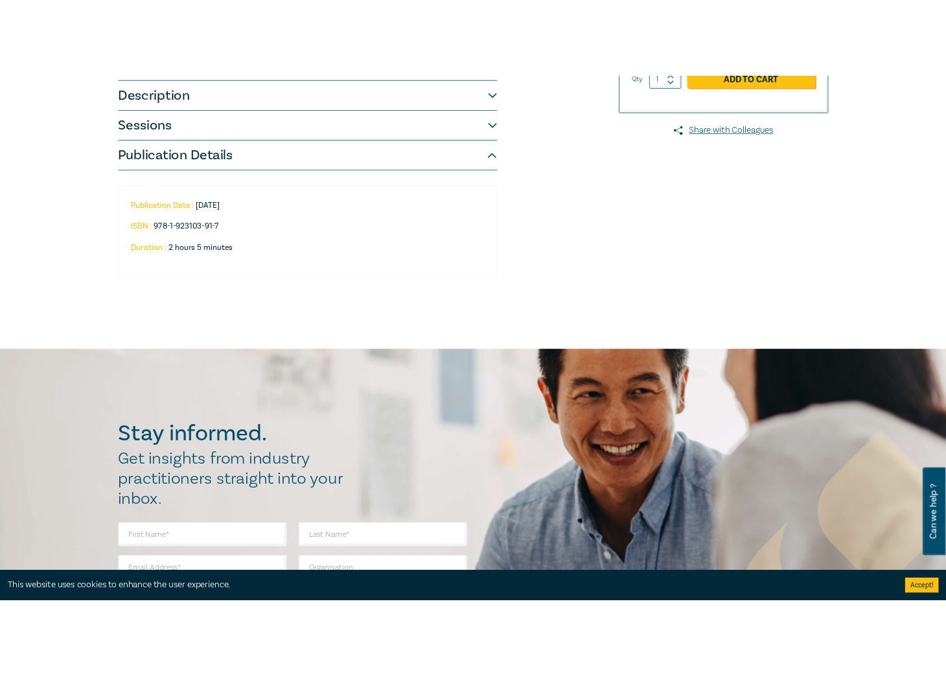
scroll to position [0, 0]
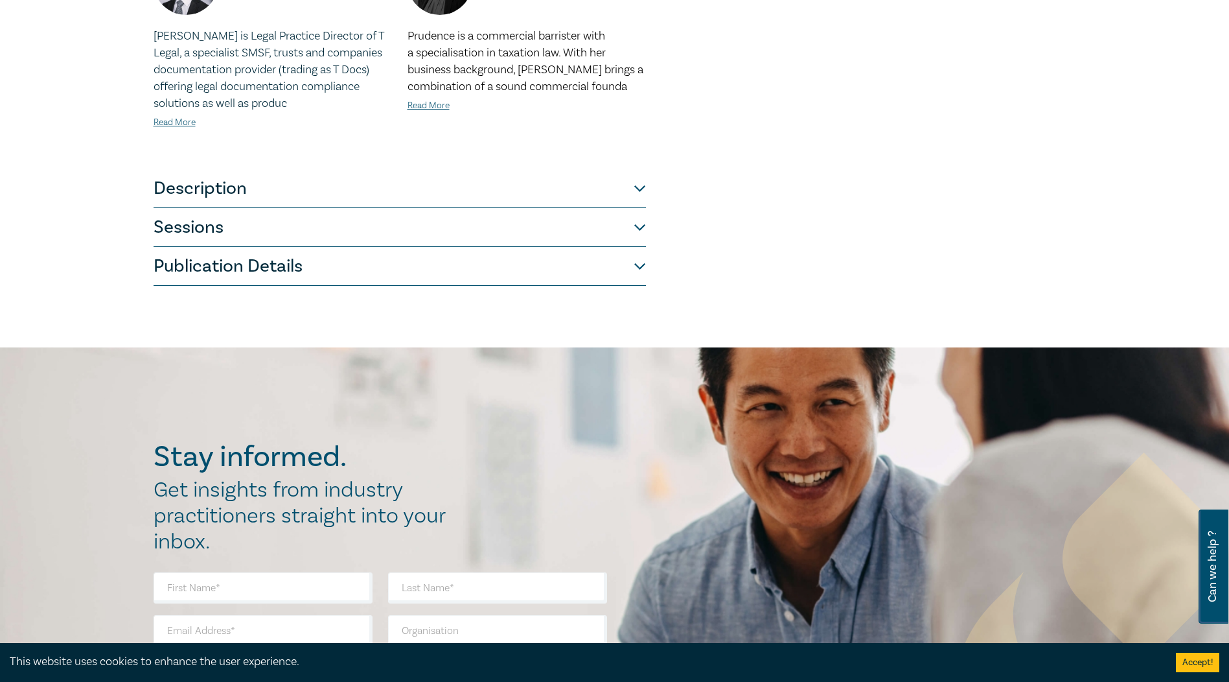
scroll to position [648, 0]
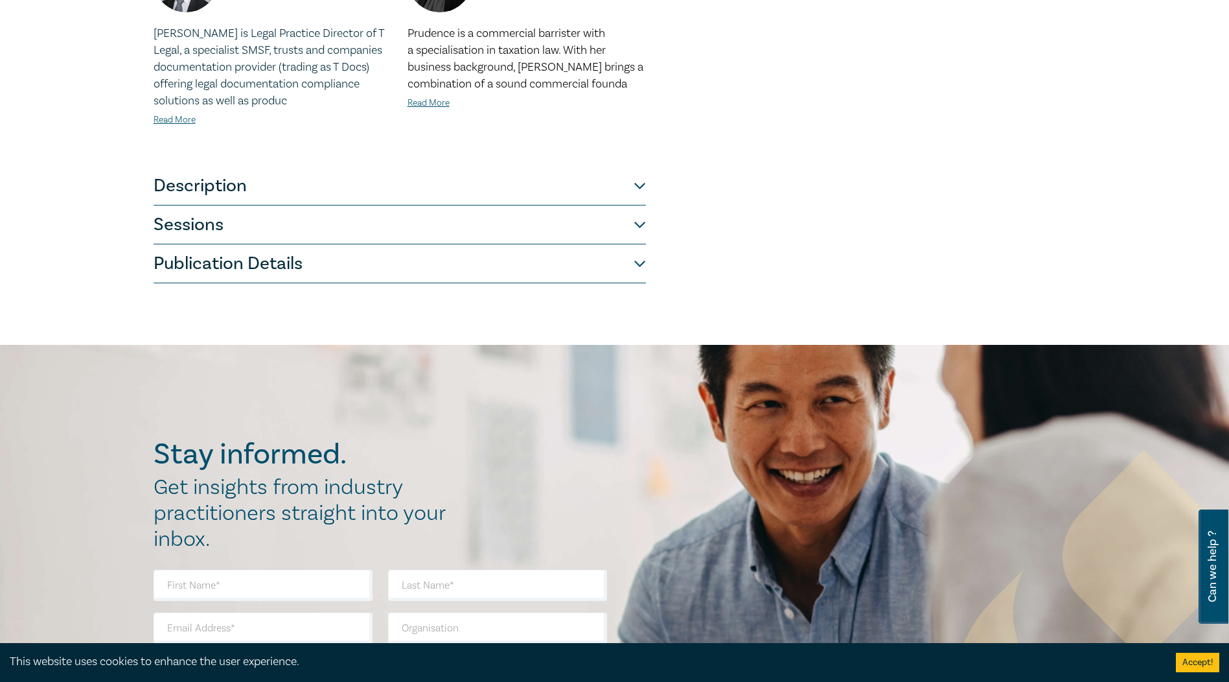
click at [446, 187] on button "Description" at bounding box center [400, 186] width 492 height 39
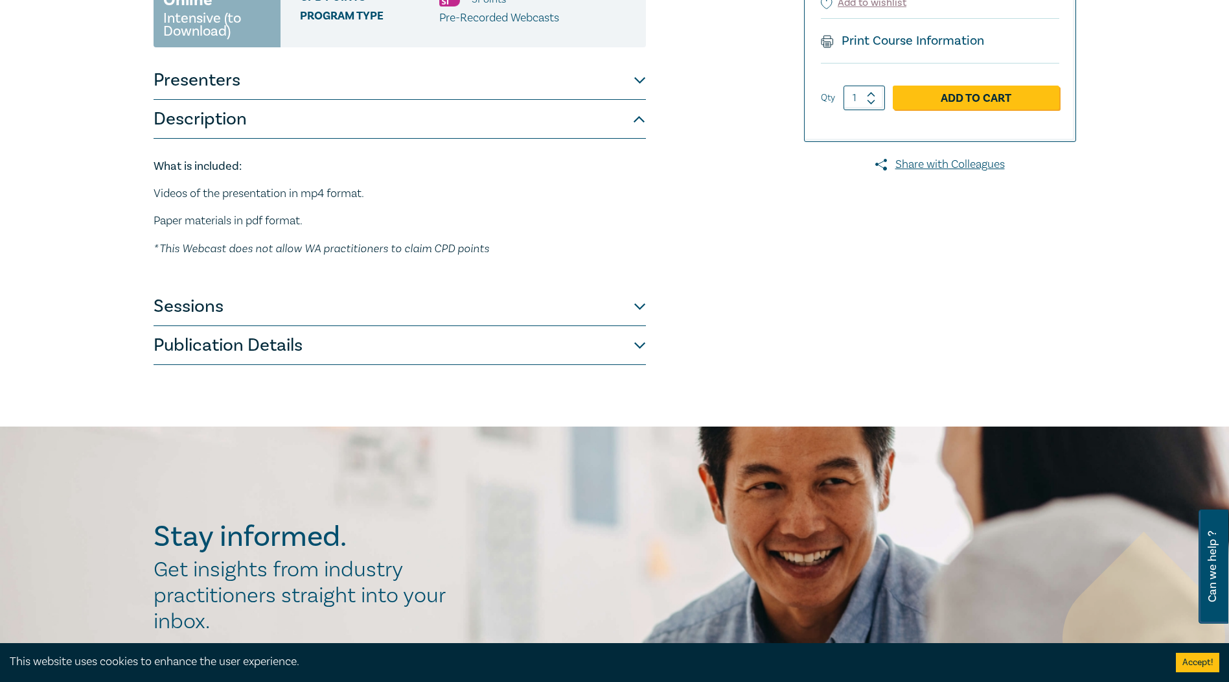
scroll to position [259, 0]
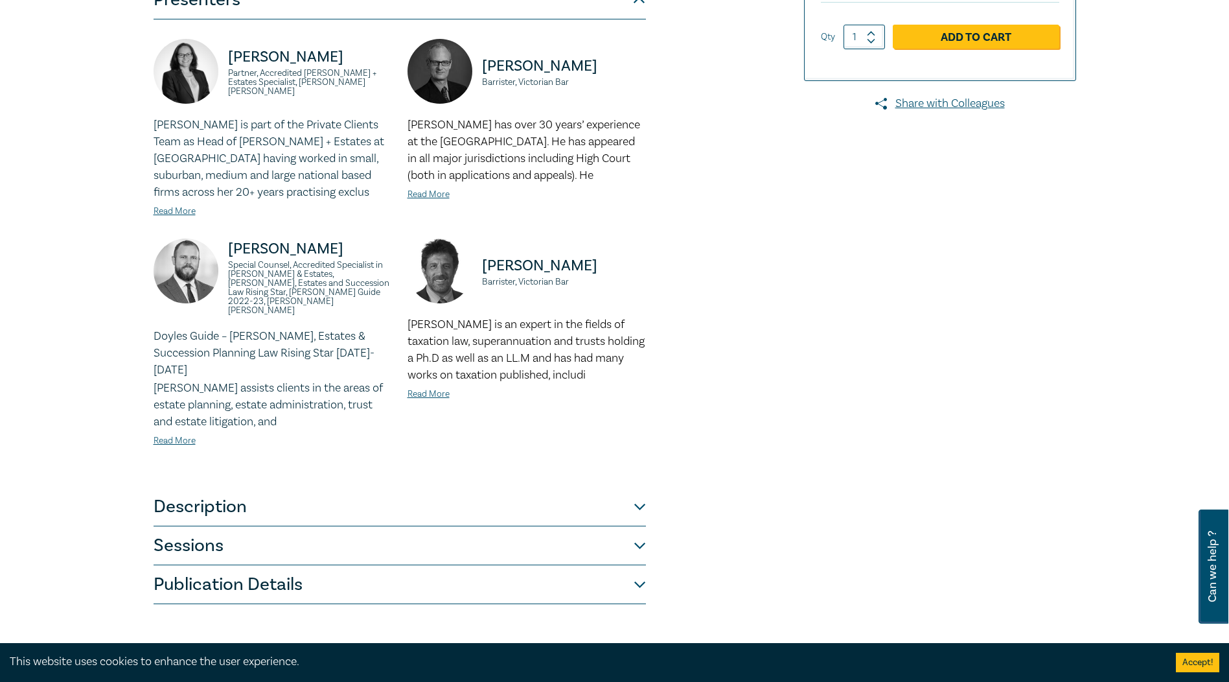
scroll to position [518, 0]
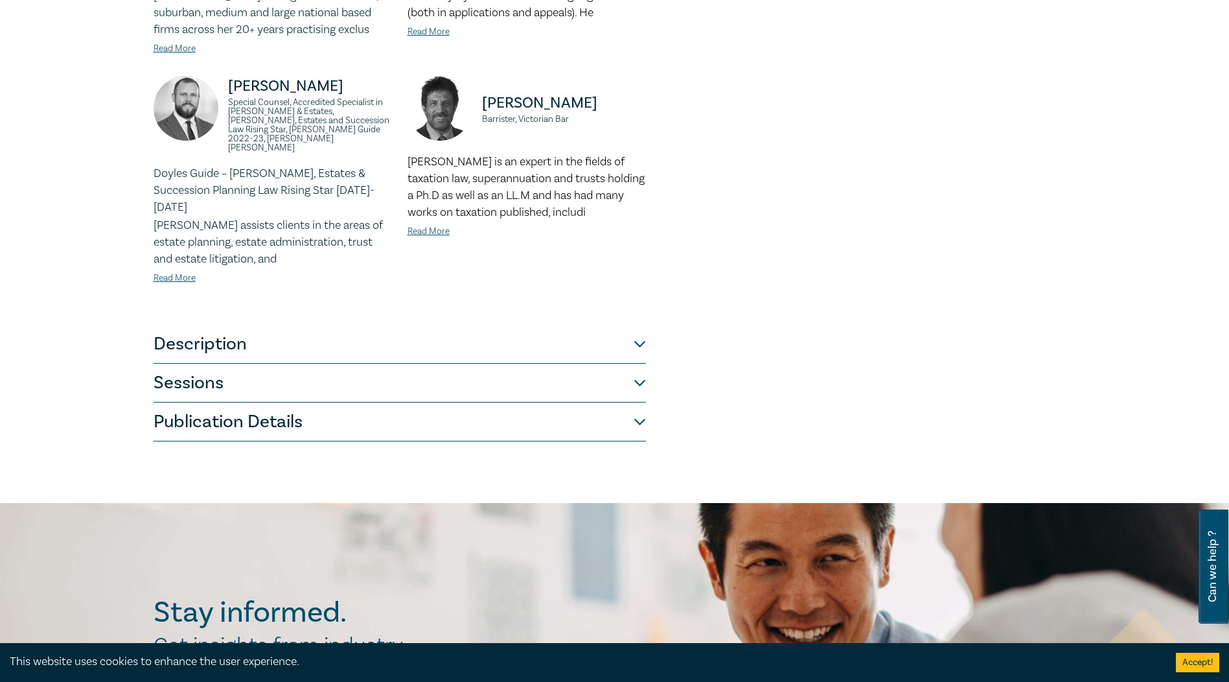
click at [552, 363] on button "Sessions" at bounding box center [400, 382] width 492 height 39
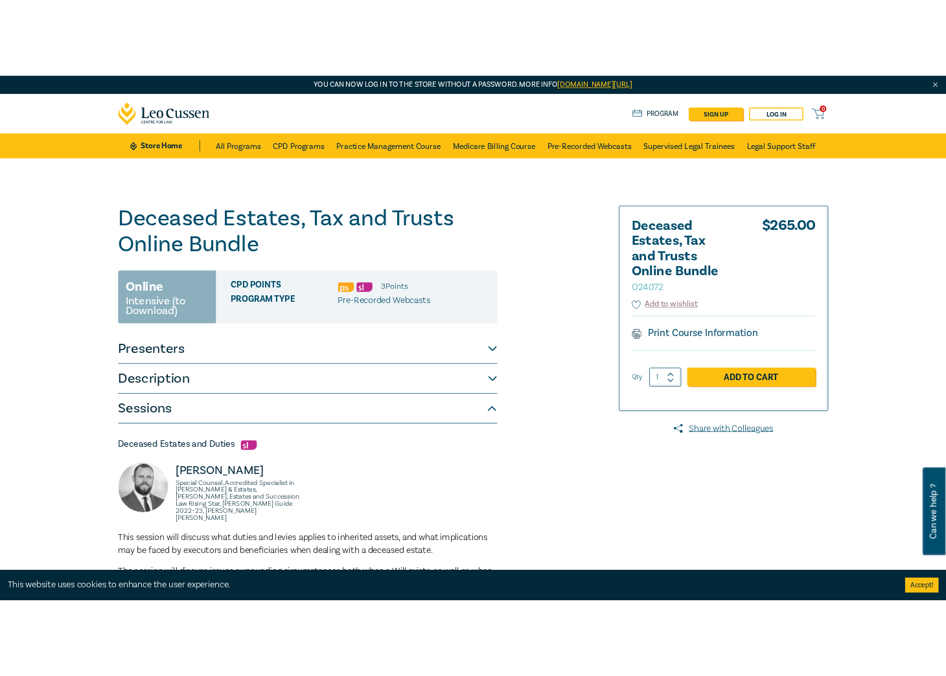
scroll to position [0, 0]
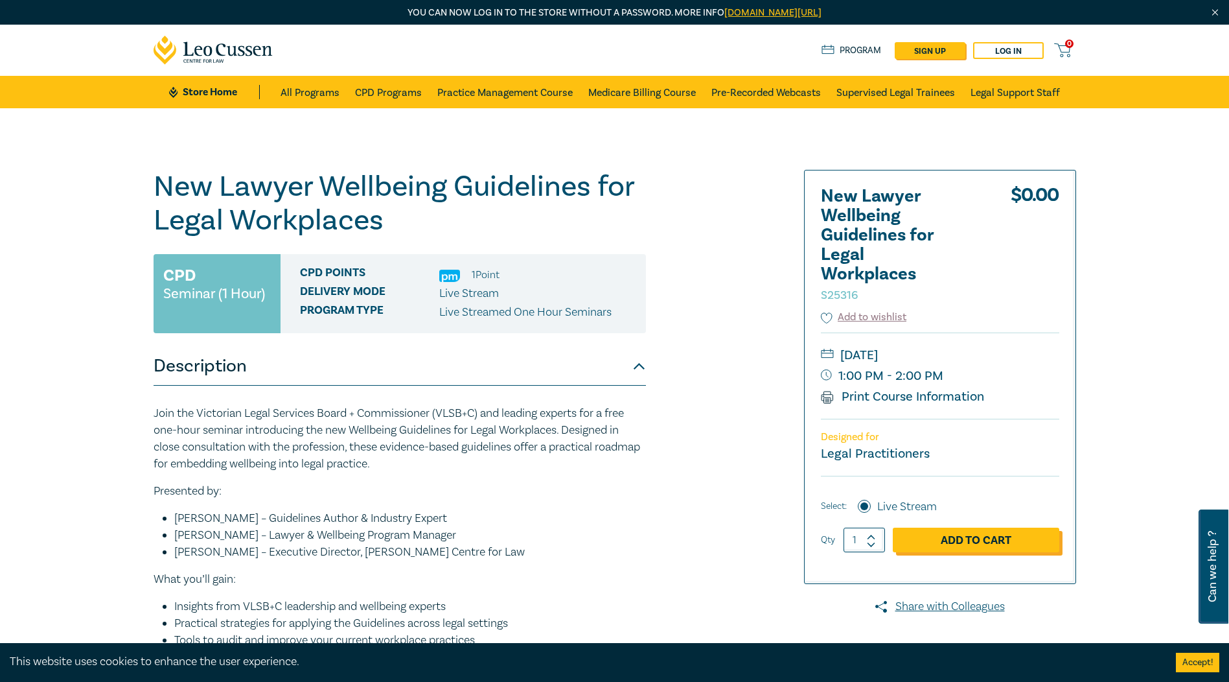
click at [970, 542] on link "Add to Cart" at bounding box center [976, 539] width 167 height 25
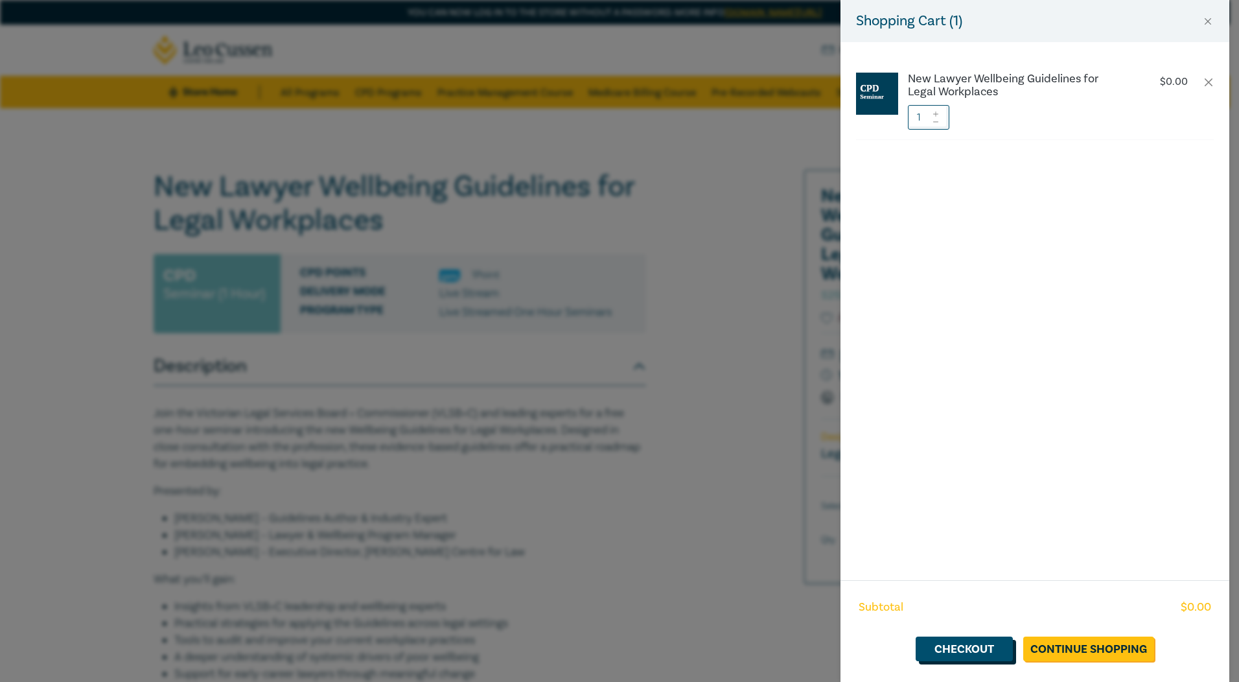
click at [982, 656] on link "Checkout" at bounding box center [963, 648] width 97 height 25
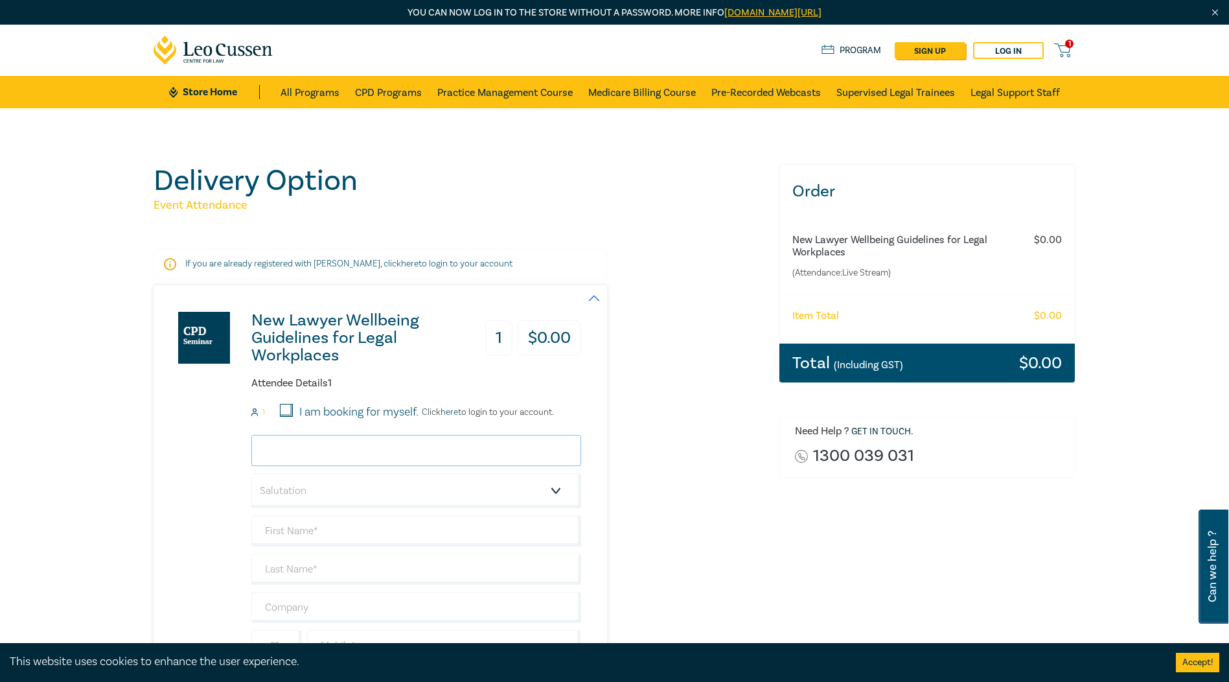
click at [325, 443] on input "email" at bounding box center [416, 450] width 330 height 31
click at [332, 452] on input "email" at bounding box center [416, 450] width 330 height 31
click at [341, 446] on input "ymlaw" at bounding box center [416, 450] width 330 height 31
type input "ymlaw@bigpond.net.au"
click at [332, 491] on select "Salutation Mr. Mrs. Ms. Miss Dr. Prof. Other" at bounding box center [416, 490] width 330 height 35
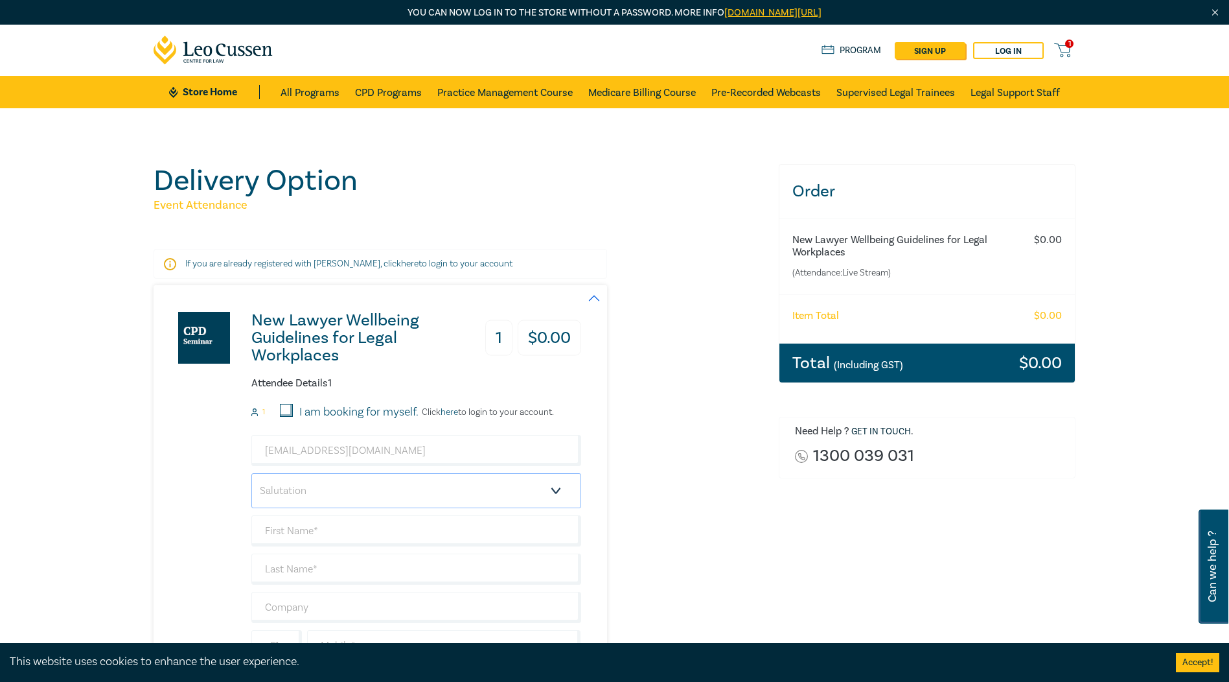
select select "Mr."
click at [251, 473] on select "Salutation Mr. Mrs. Ms. Miss Dr. Prof. Other" at bounding box center [416, 490] width 330 height 35
click at [316, 529] on input "text" at bounding box center [416, 530] width 330 height 31
type input "Louis"
type input "[PERSON_NAME]"
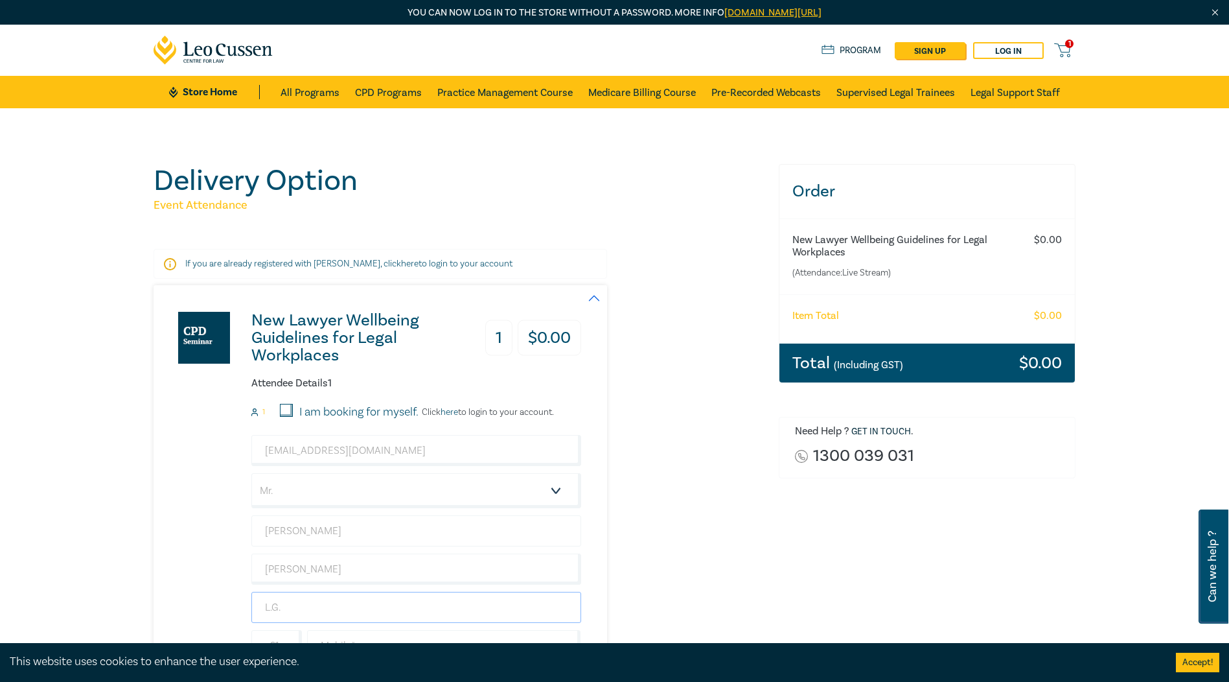
type input "L G YVES MICHEL & CO"
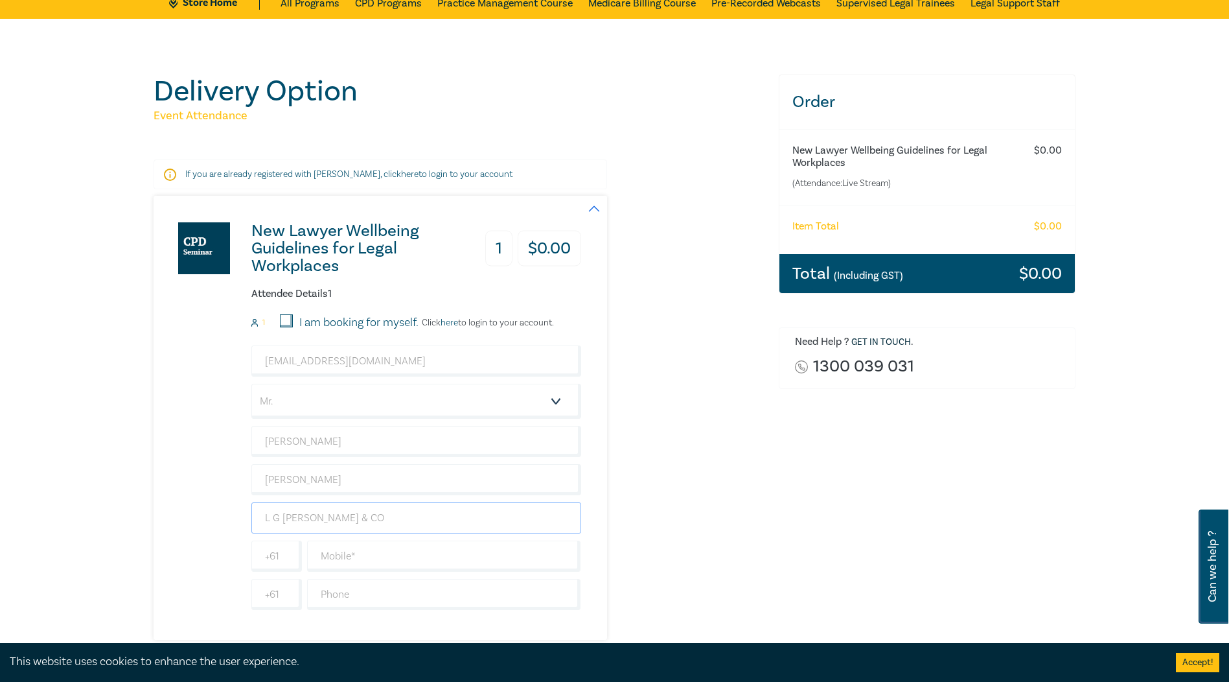
scroll to position [194, 0]
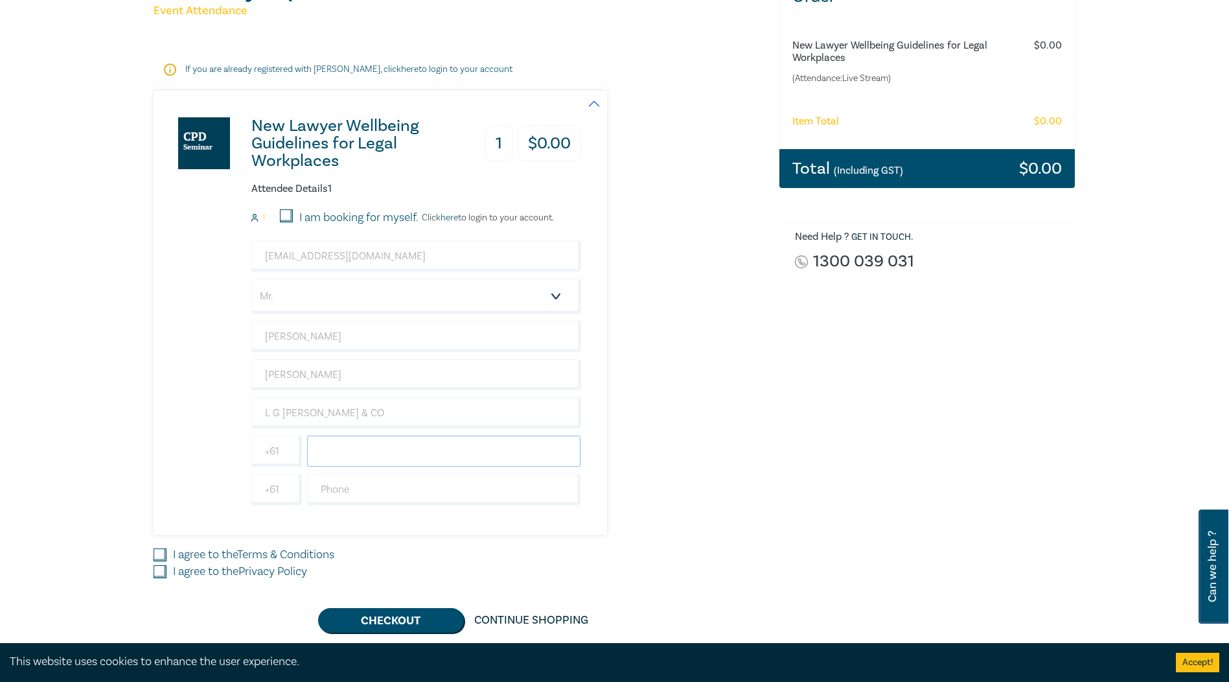
click at [351, 454] on input "text" at bounding box center [444, 450] width 274 height 31
type input "0400039504"
click at [159, 549] on input "I agree to the Terms & Conditions" at bounding box center [160, 554] width 13 height 13
checkbox input "true"
click at [162, 572] on input "I agree to the Privacy Policy" at bounding box center [160, 571] width 13 height 13
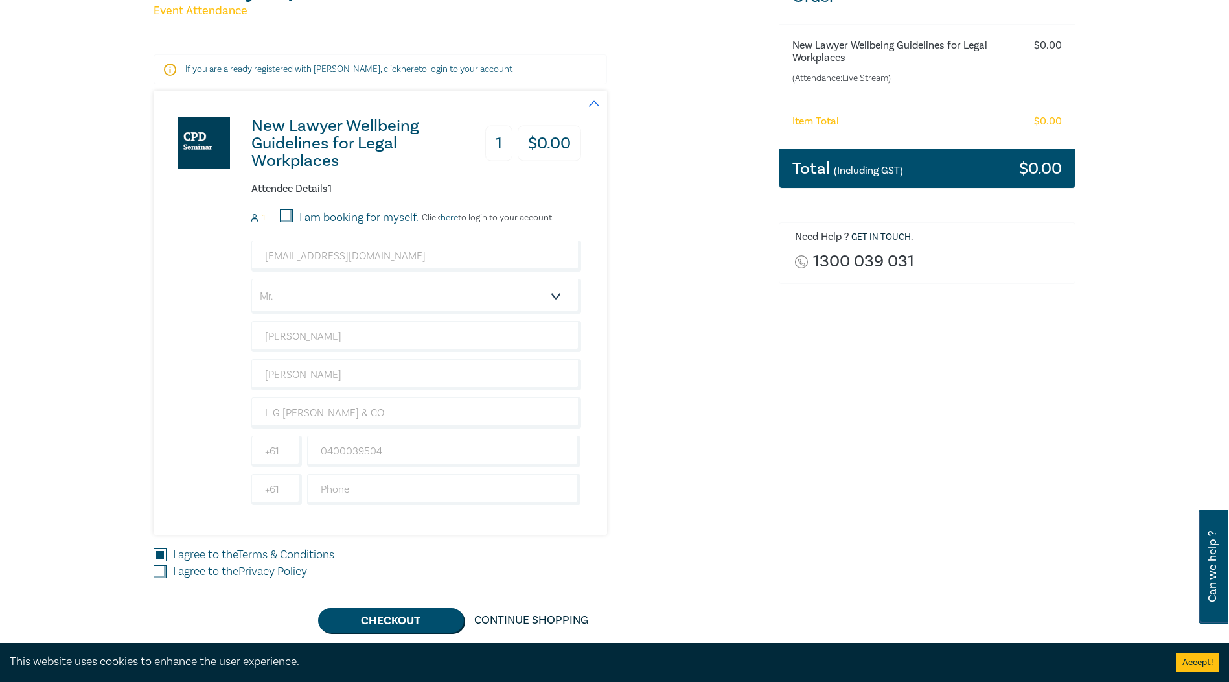
checkbox input "true"
click at [385, 619] on button "Checkout" at bounding box center [391, 620] width 146 height 25
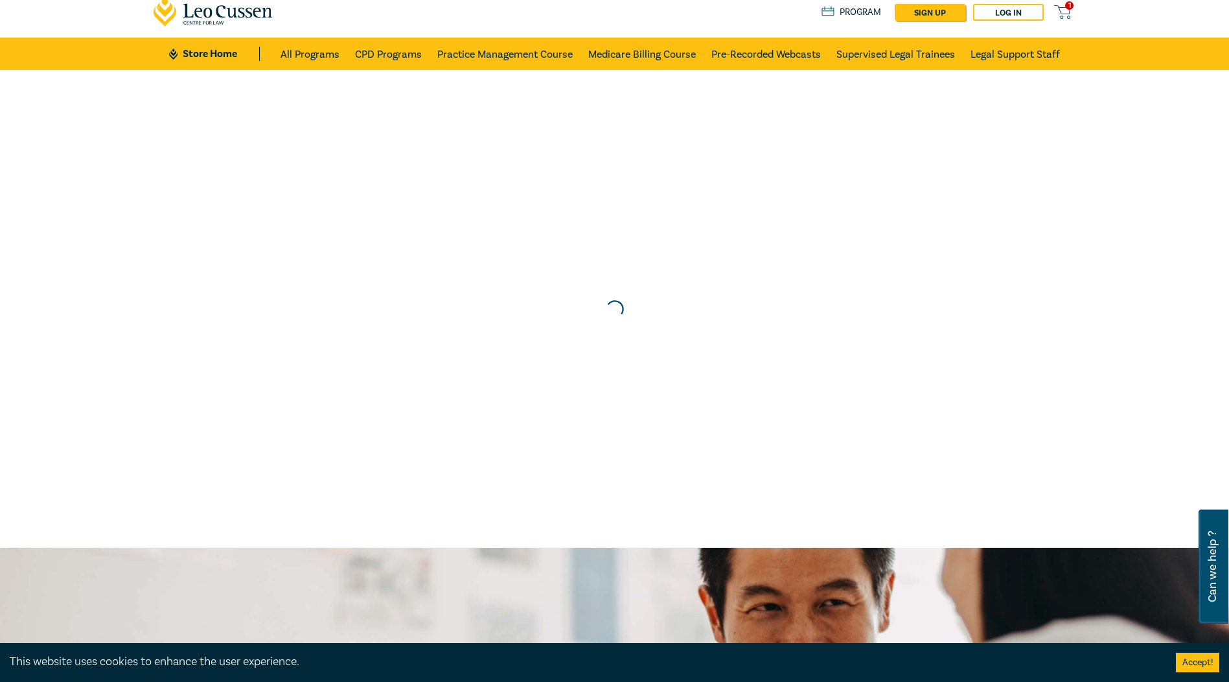
scroll to position [0, 0]
